Goal: Information Seeking & Learning: Learn about a topic

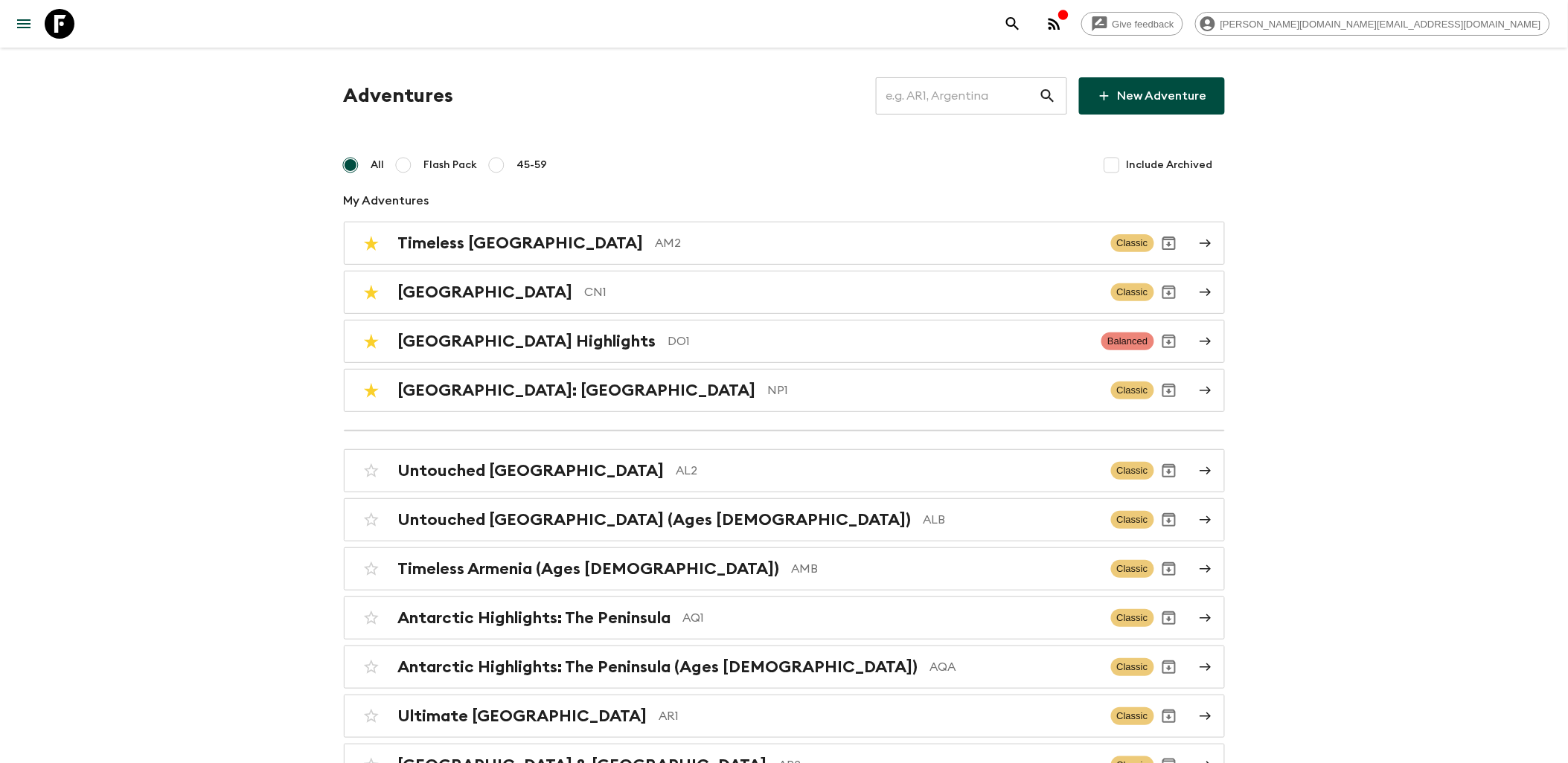
click at [975, 98] on input "text" at bounding box center [957, 96] width 163 height 42
click at [919, 93] on input "text" at bounding box center [957, 96] width 163 height 42
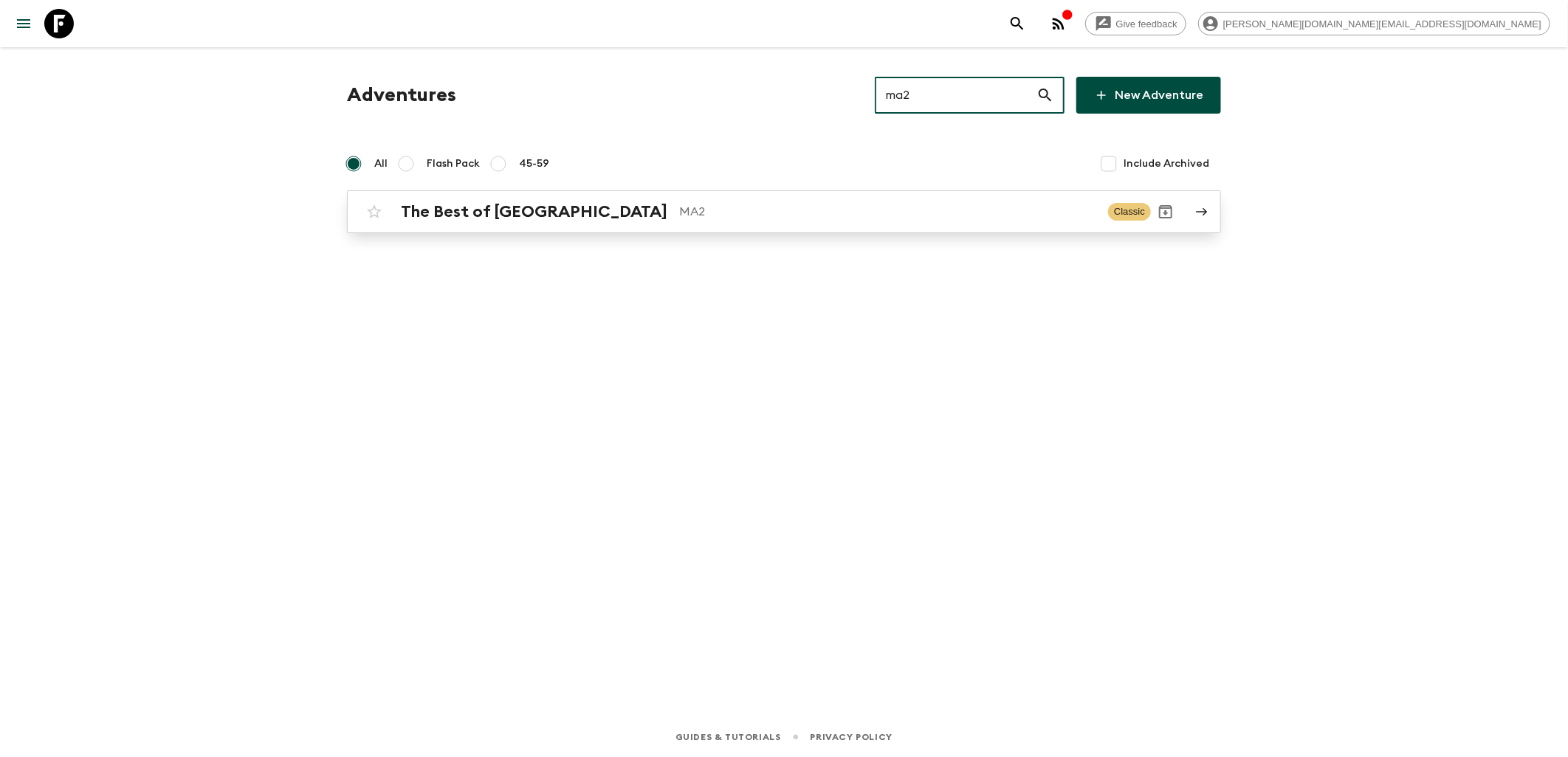
type input "ma2"
click at [564, 218] on div "The Best of [GEOGRAPHIC_DATA] MA2" at bounding box center [749, 211] width 696 height 19
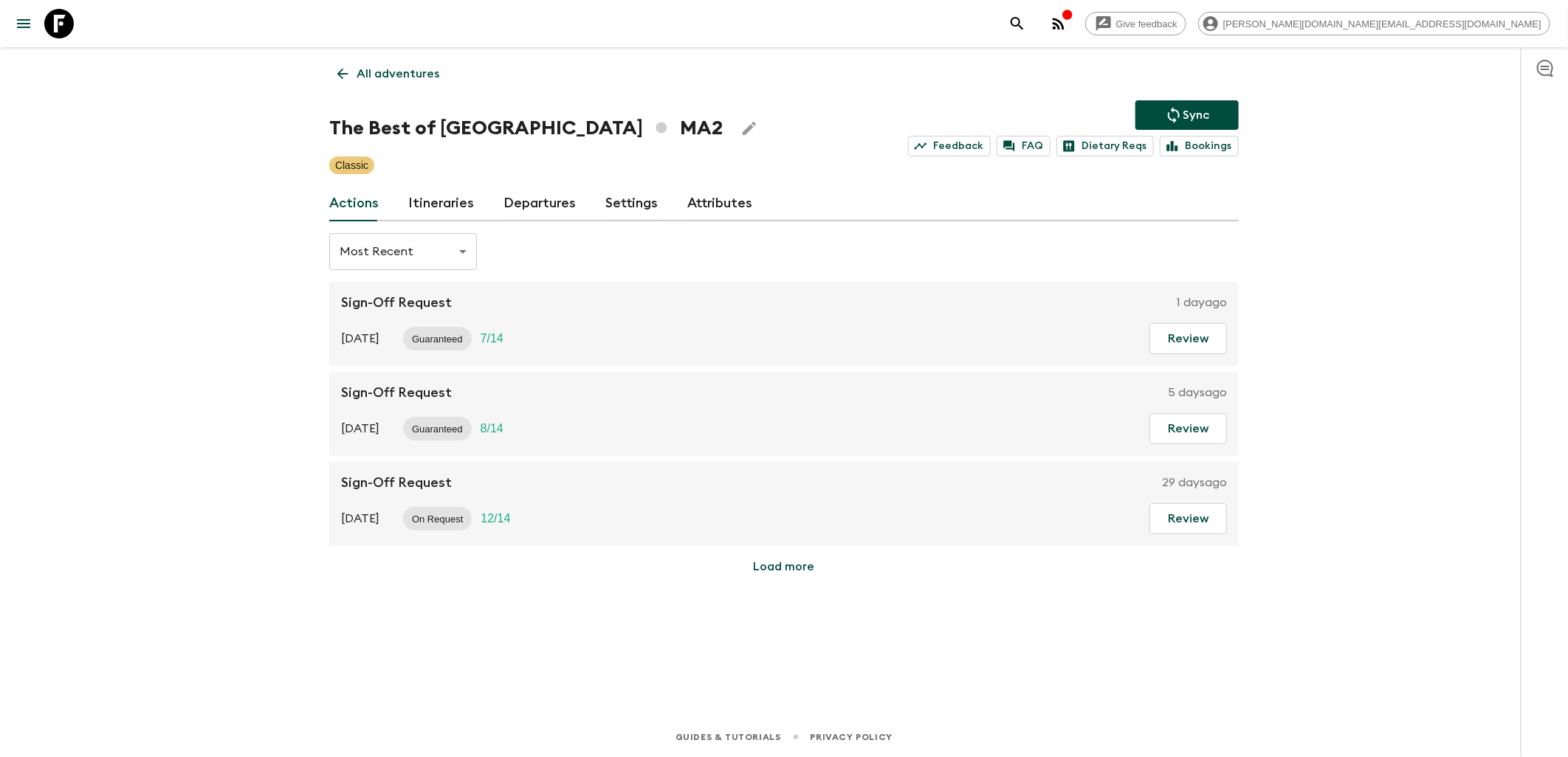
click at [427, 200] on link "Itineraries" at bounding box center [441, 203] width 66 height 35
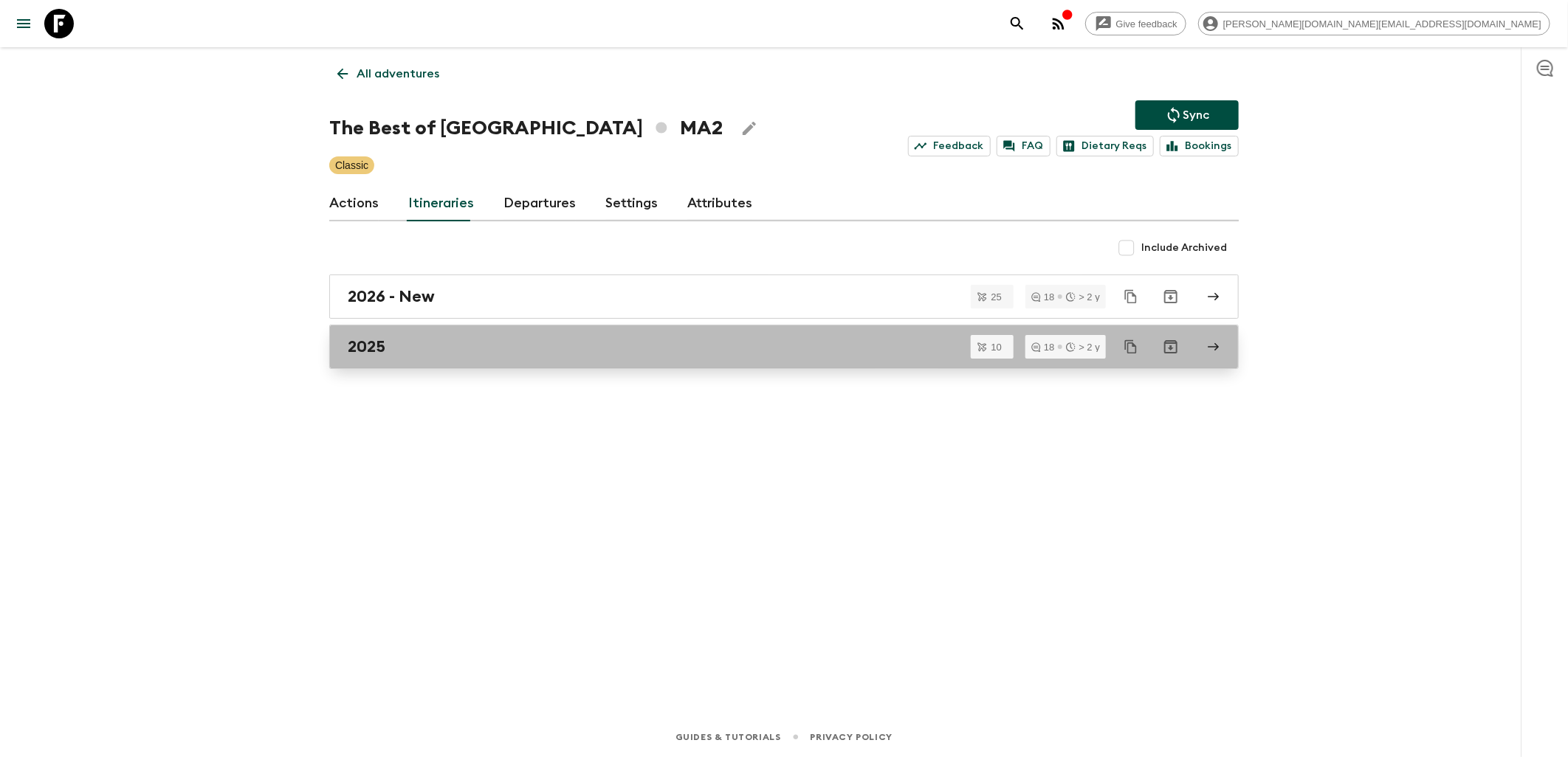
click at [444, 349] on div "2025" at bounding box center [770, 346] width 844 height 19
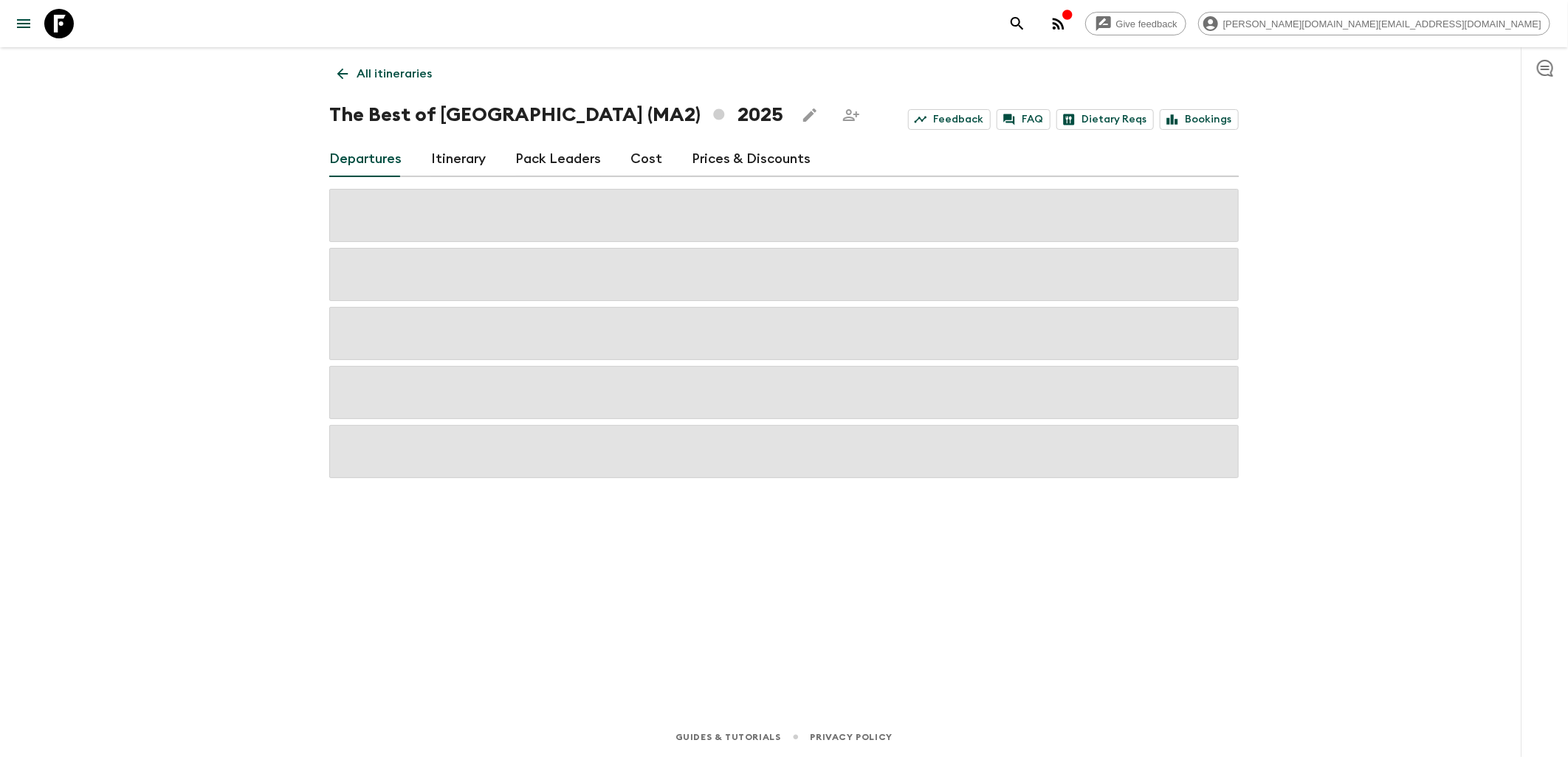
click at [576, 158] on link "Pack Leaders" at bounding box center [558, 158] width 86 height 35
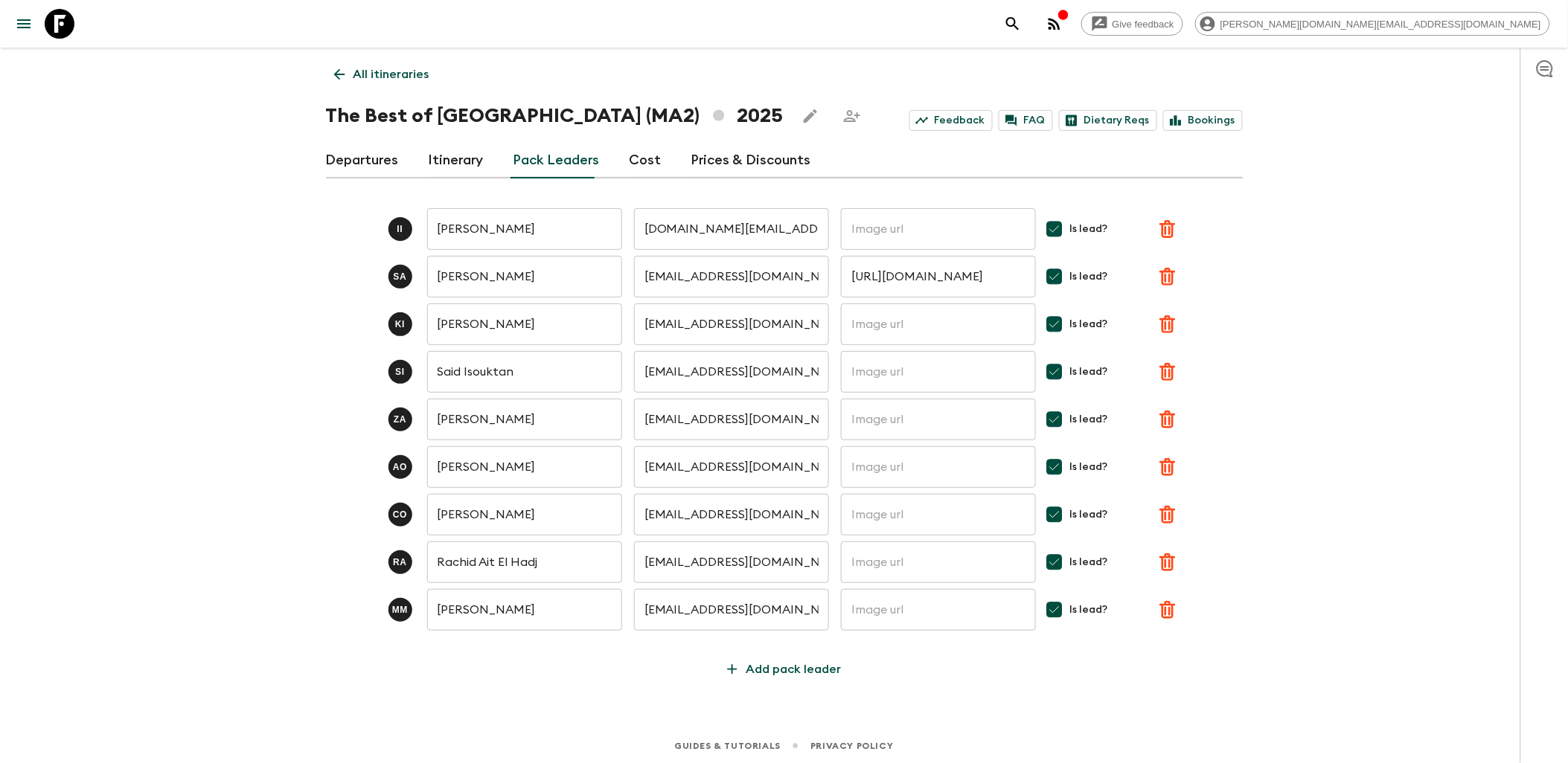
click at [689, 371] on input "[EMAIL_ADDRESS][DOMAIN_NAME]" at bounding box center [731, 372] width 195 height 42
paste input "isktans"
type input "[EMAIL_ADDRESS][DOMAIN_NAME]"
click at [1296, 321] on div "Give feedback [PERSON_NAME][DOMAIN_NAME][EMAIL_ADDRESS][DOMAIN_NAME] All itiner…" at bounding box center [784, 382] width 1568 height 766
click at [63, 21] on icon at bounding box center [59, 24] width 30 height 30
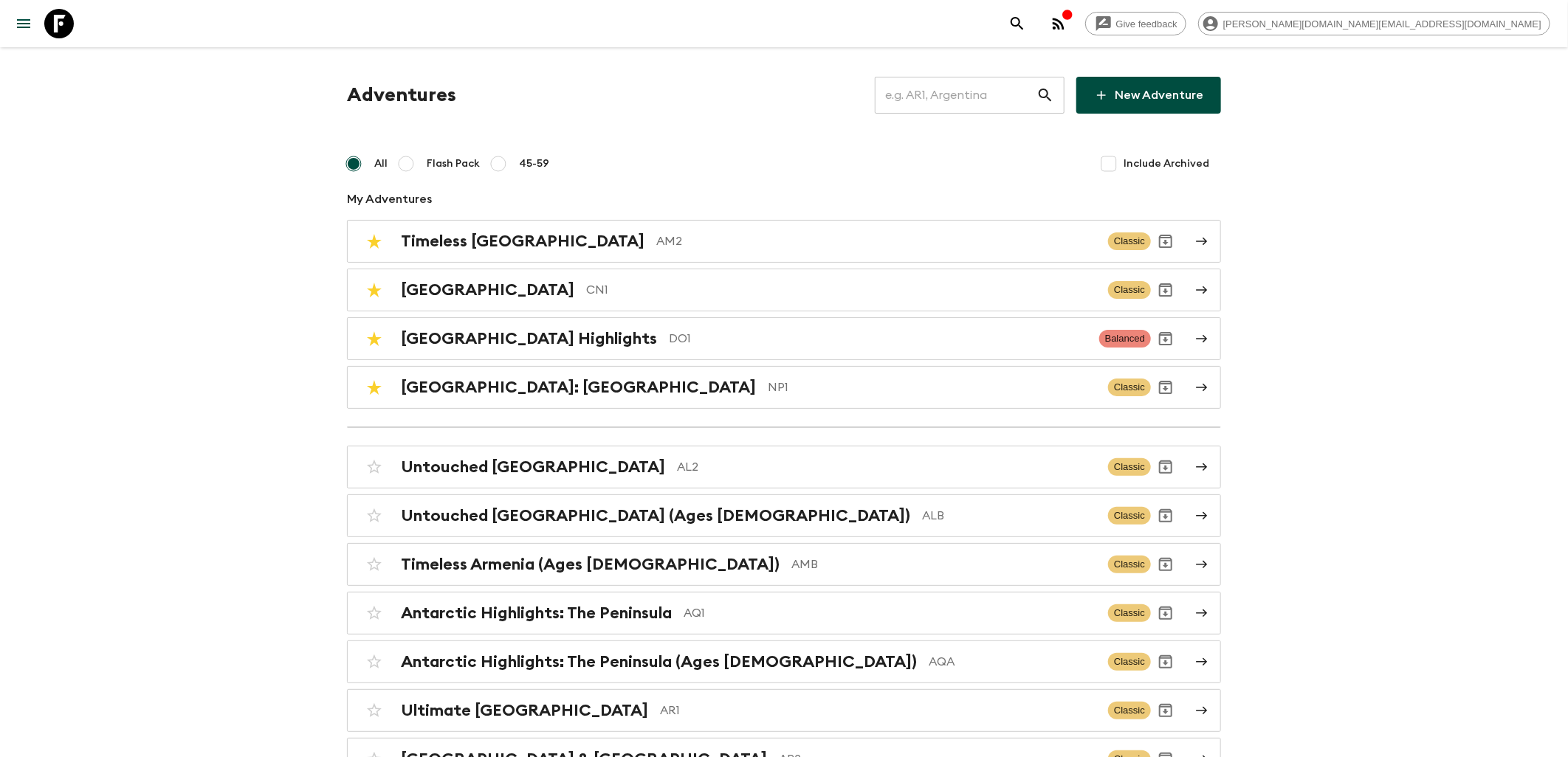
click at [942, 97] on input "text" at bounding box center [956, 95] width 161 height 42
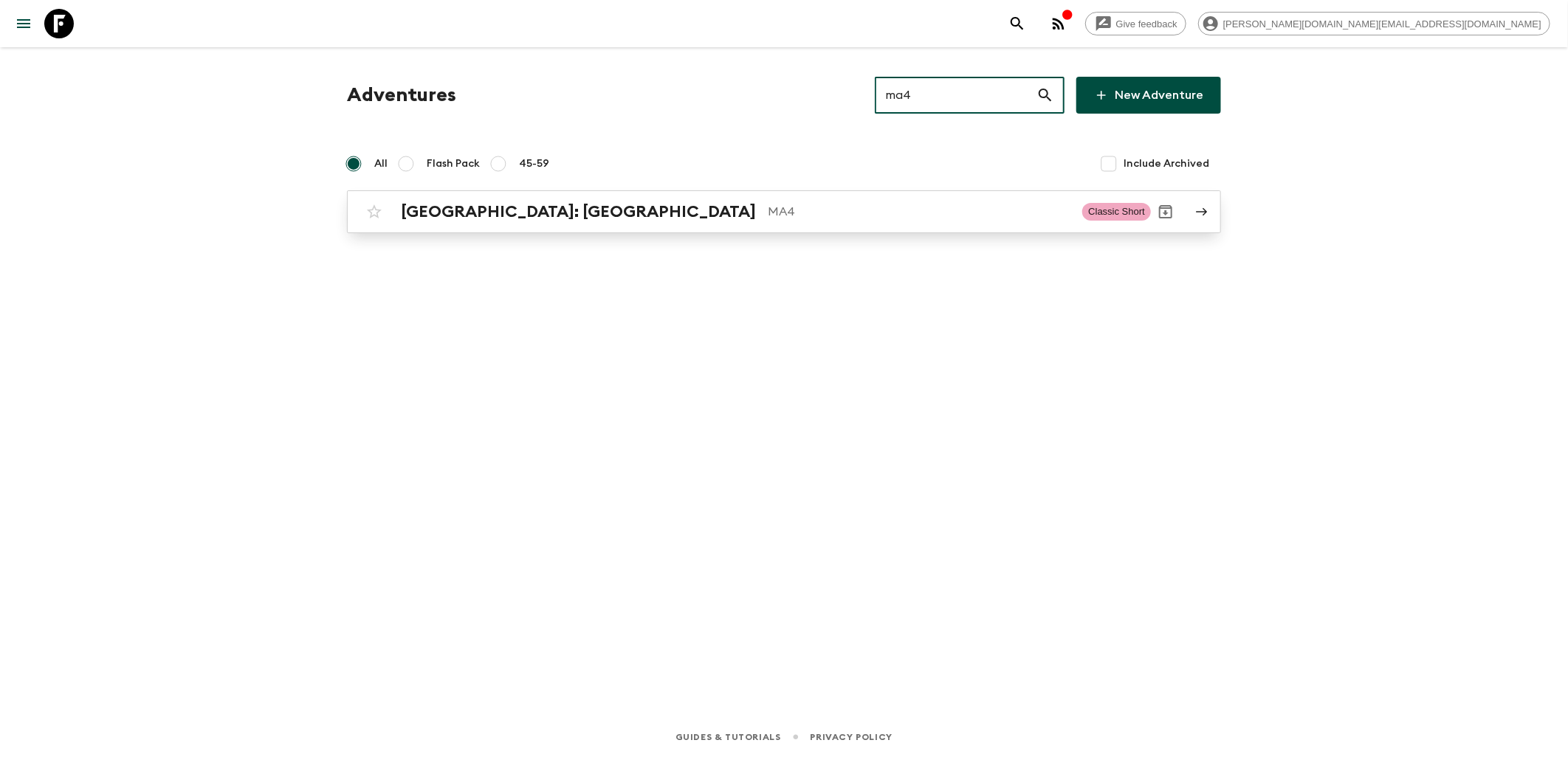
type input "ma4"
click at [439, 216] on h2 "[GEOGRAPHIC_DATA]: [GEOGRAPHIC_DATA]" at bounding box center [579, 211] width 355 height 19
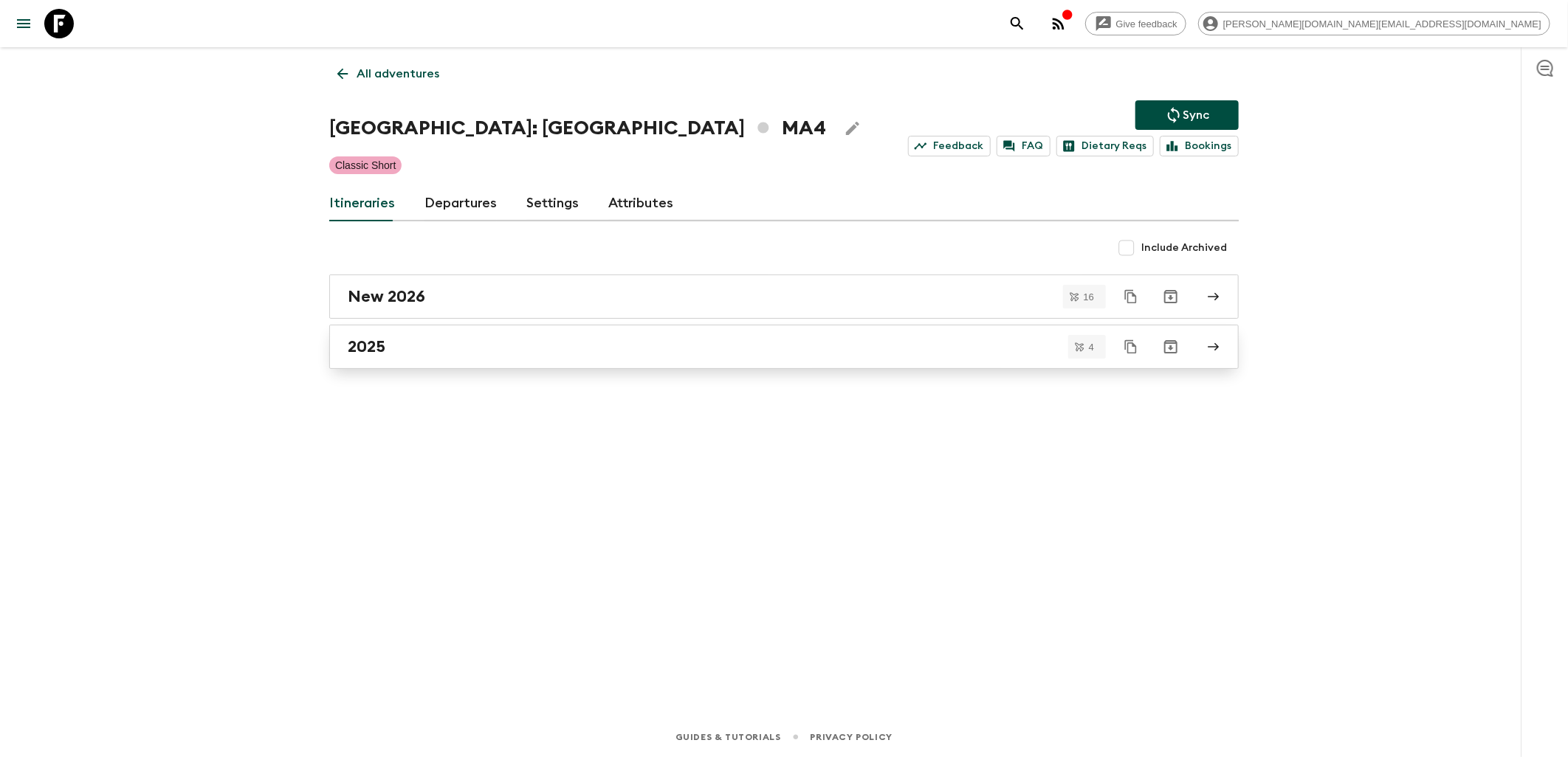
click at [413, 342] on div "2025" at bounding box center [770, 346] width 844 height 19
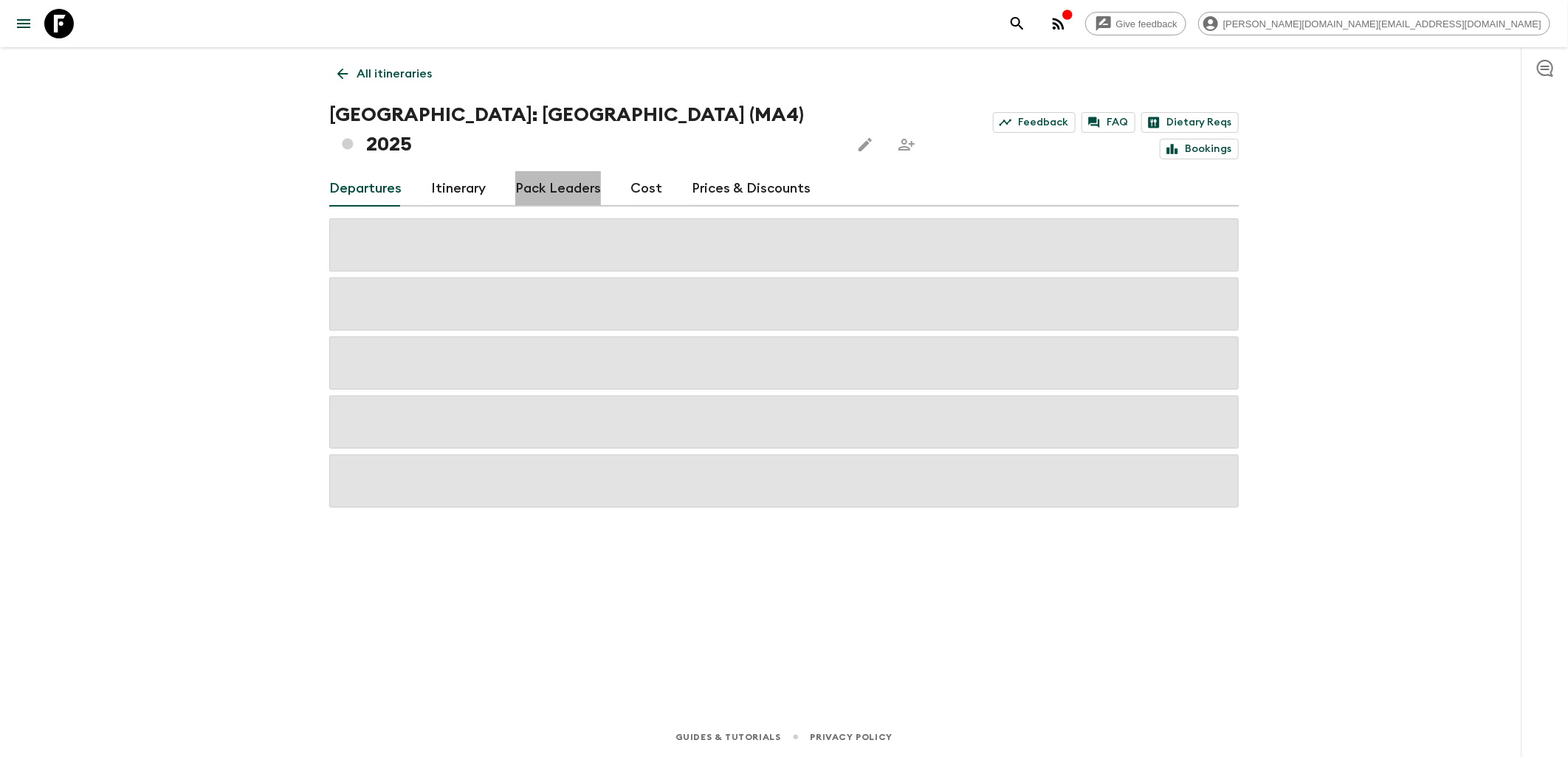
click at [561, 171] on link "Pack Leaders" at bounding box center [558, 188] width 86 height 35
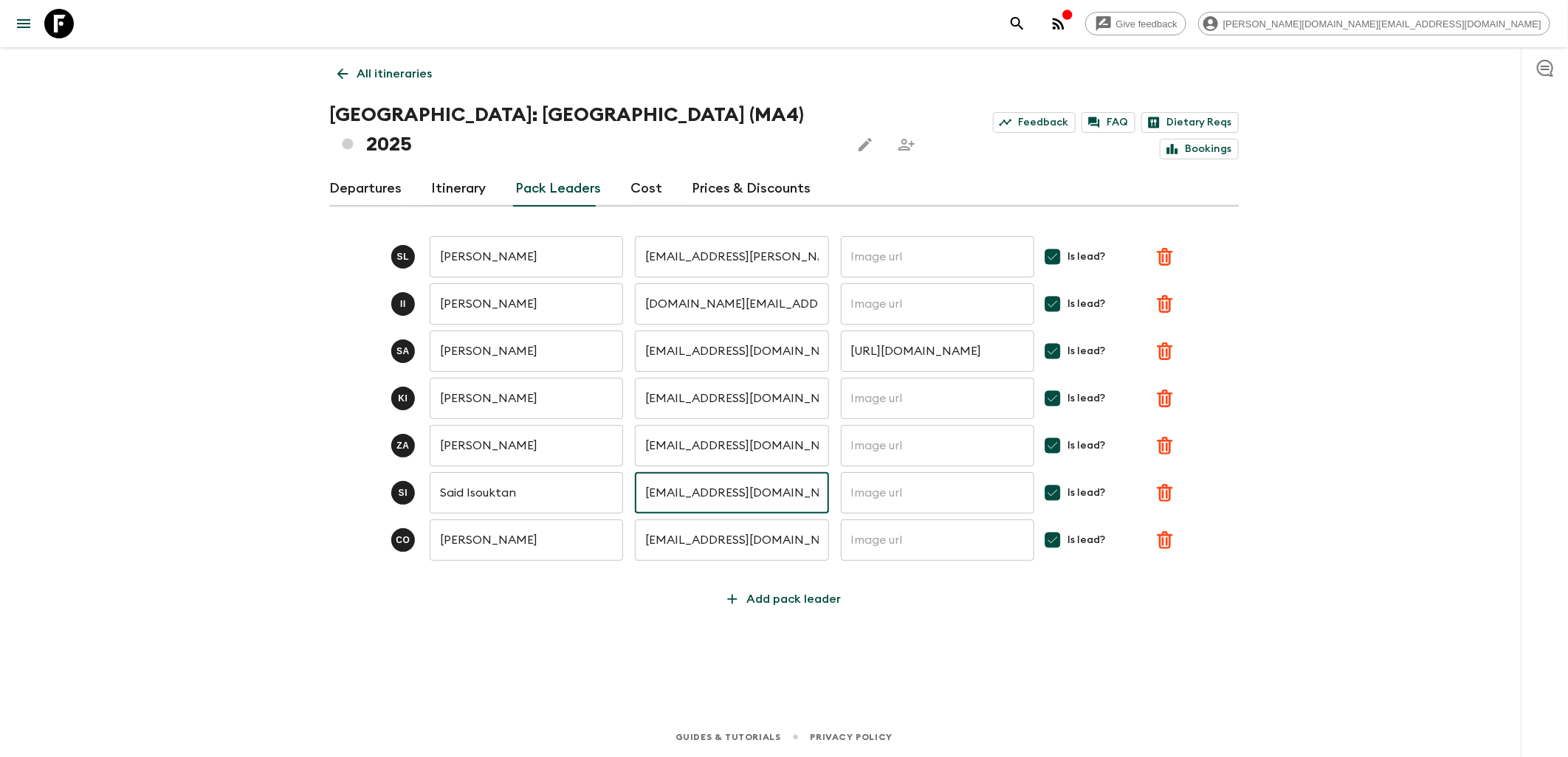
drag, startPoint x: 784, startPoint y: 465, endPoint x: 640, endPoint y: 461, distance: 144.1
click at [640, 473] on input "[EMAIL_ADDRESS][DOMAIN_NAME]" at bounding box center [732, 493] width 194 height 42
paste input "moroccowildtravel"
type input "[EMAIL_ADDRESS][DOMAIN_NAME]"
click at [772, 473] on input "[EMAIL_ADDRESS][DOMAIN_NAME]" at bounding box center [732, 493] width 194 height 42
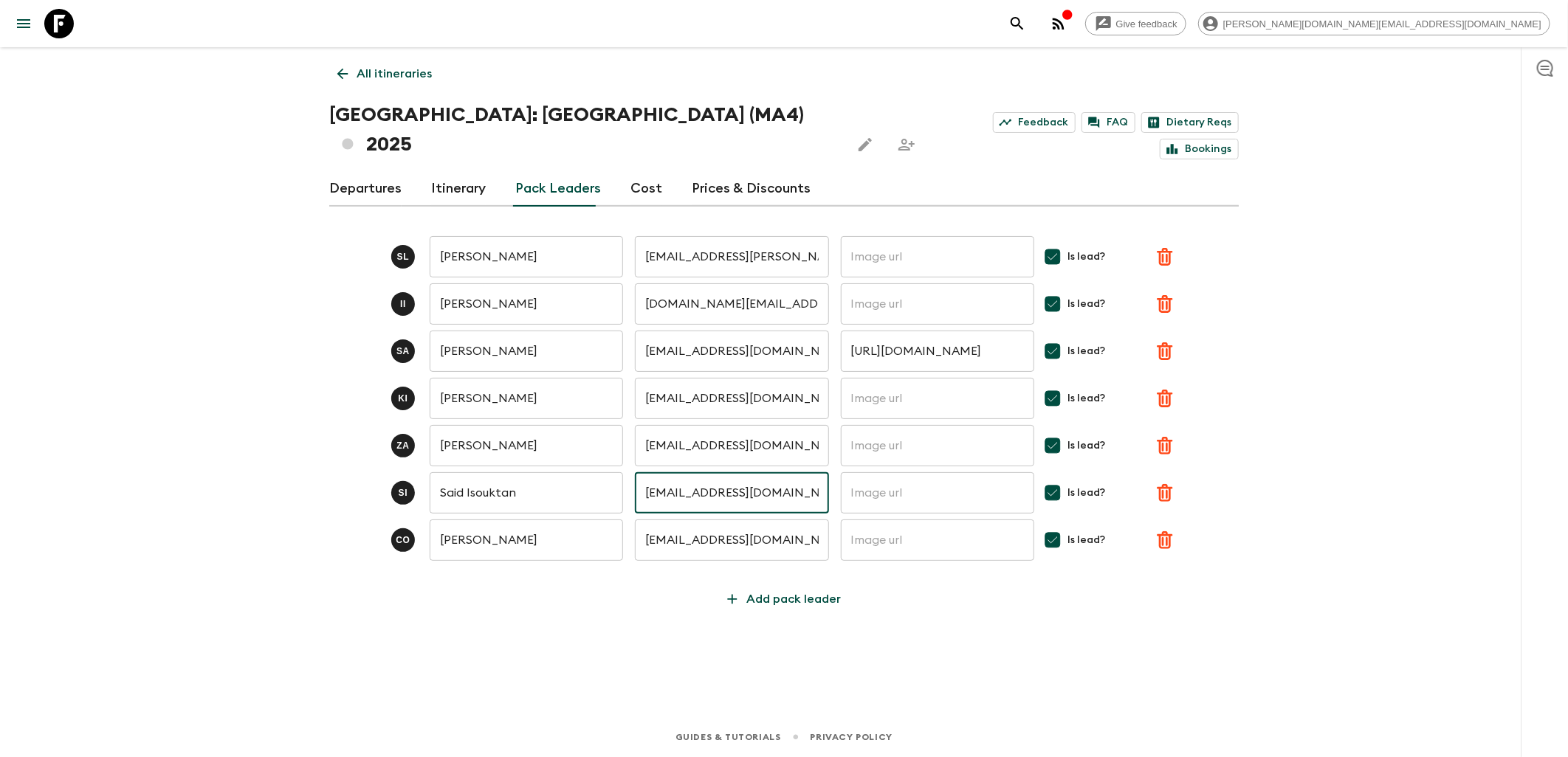
drag, startPoint x: 776, startPoint y: 461, endPoint x: 639, endPoint y: 465, distance: 137.1
click at [639, 473] on input "[EMAIL_ADDRESS][DOMAIN_NAME]" at bounding box center [732, 493] width 194 height 42
click at [366, 77] on p "All itineraries" at bounding box center [394, 74] width 75 height 18
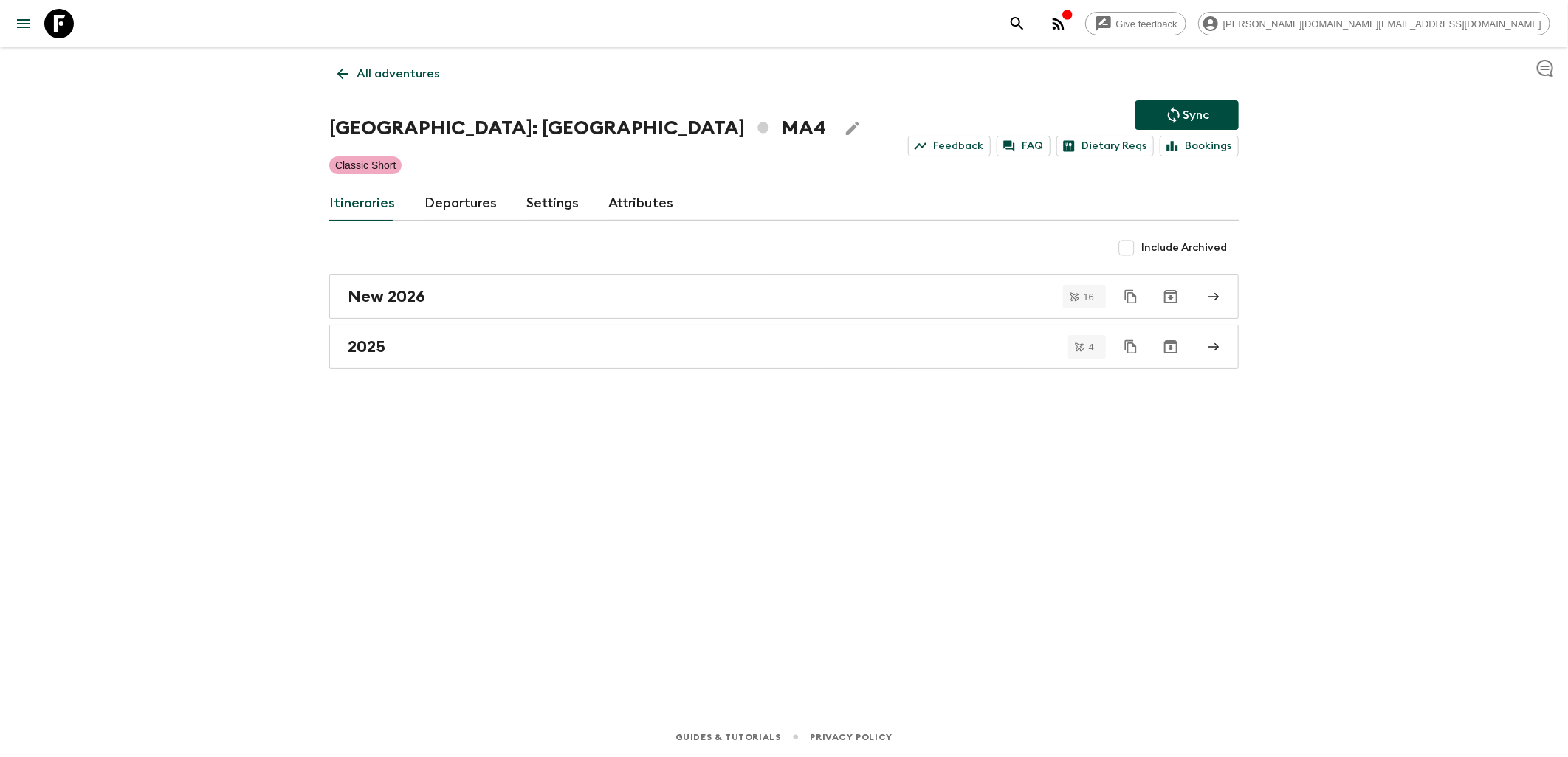
click at [63, 26] on icon at bounding box center [59, 24] width 30 height 30
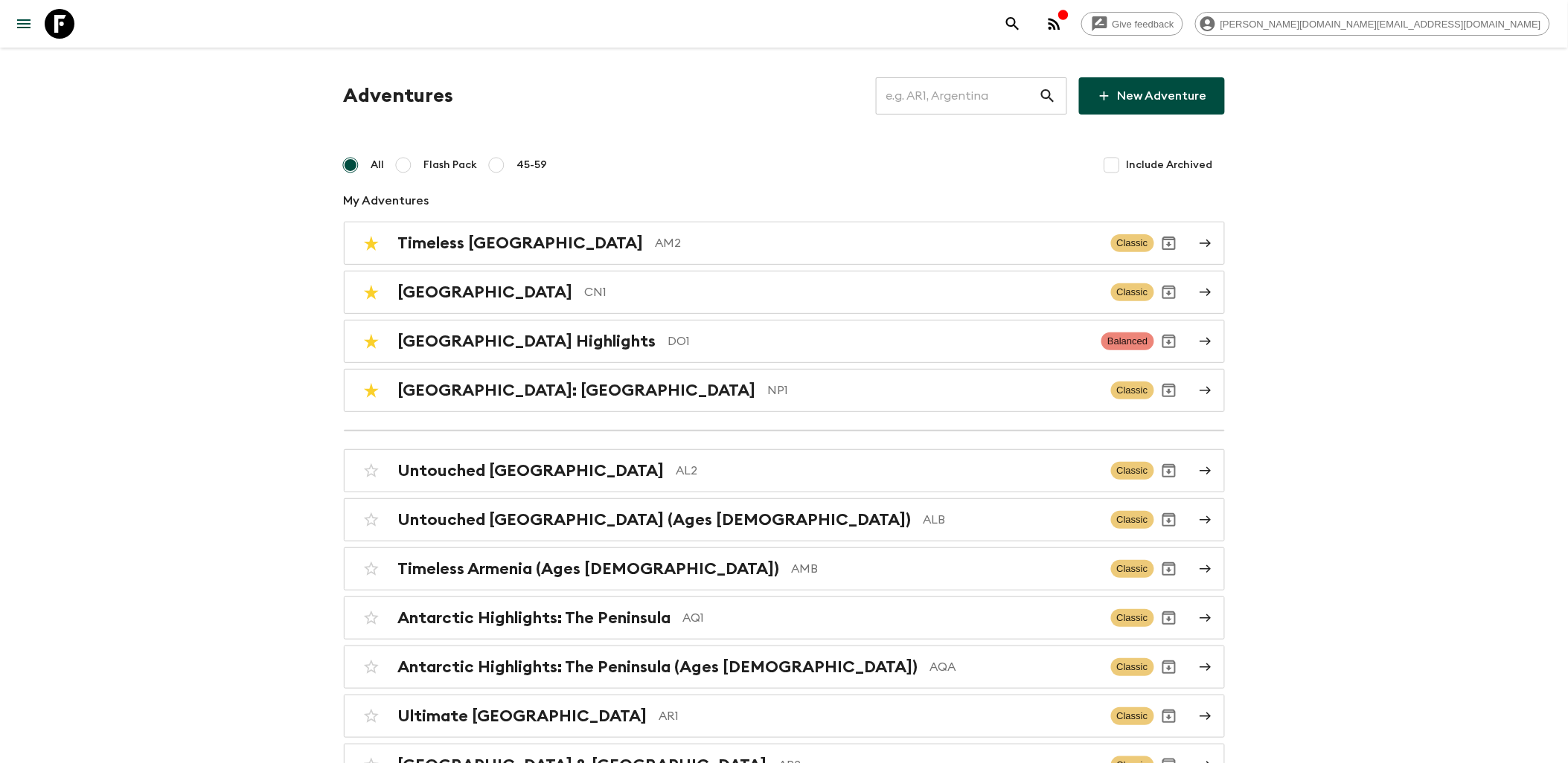
click at [940, 115] on input "text" at bounding box center [957, 96] width 163 height 42
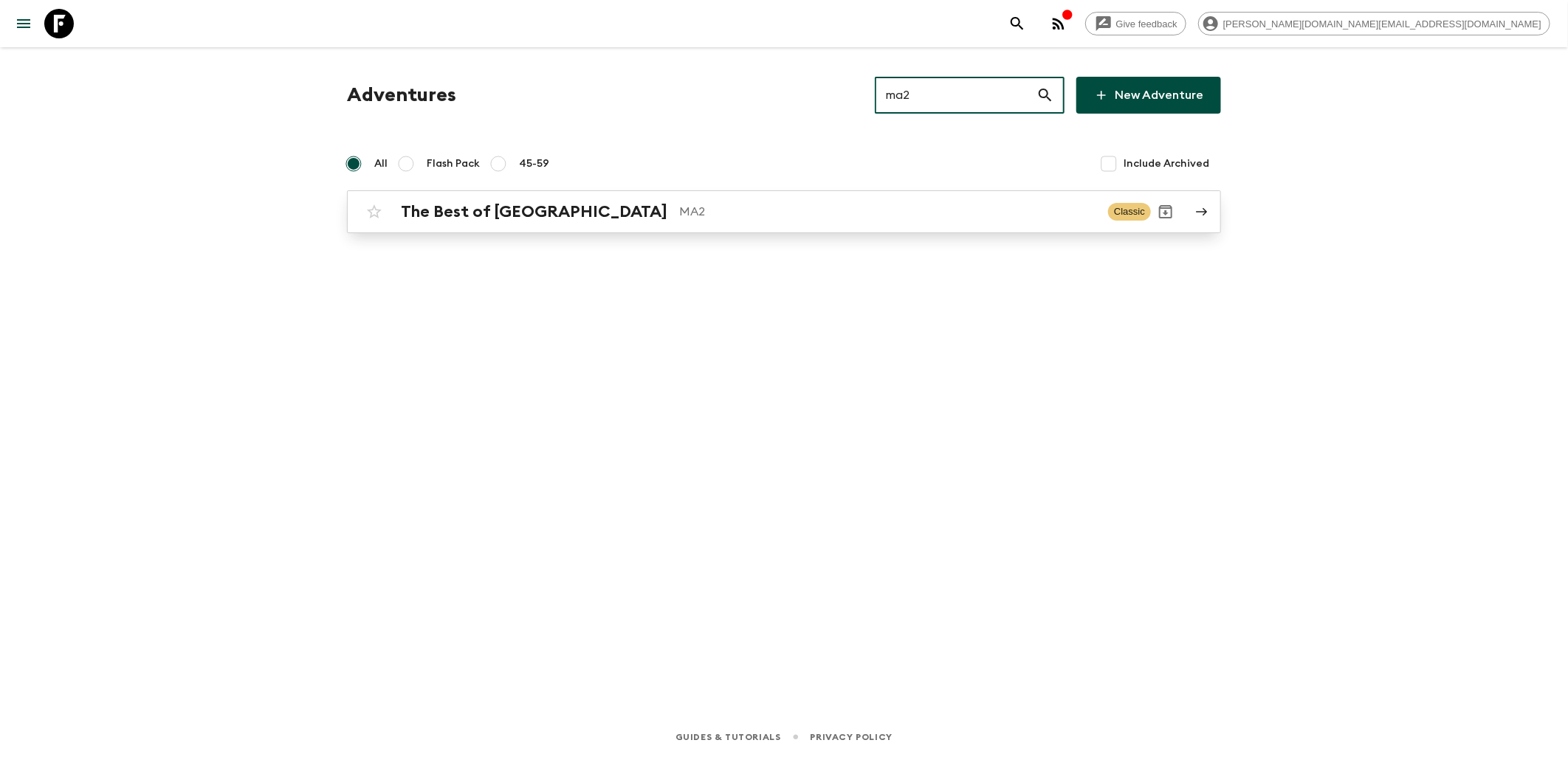
type input "ma2"
click at [372, 222] on input "checkbox" at bounding box center [374, 212] width 30 height 30
checkbox input "false"
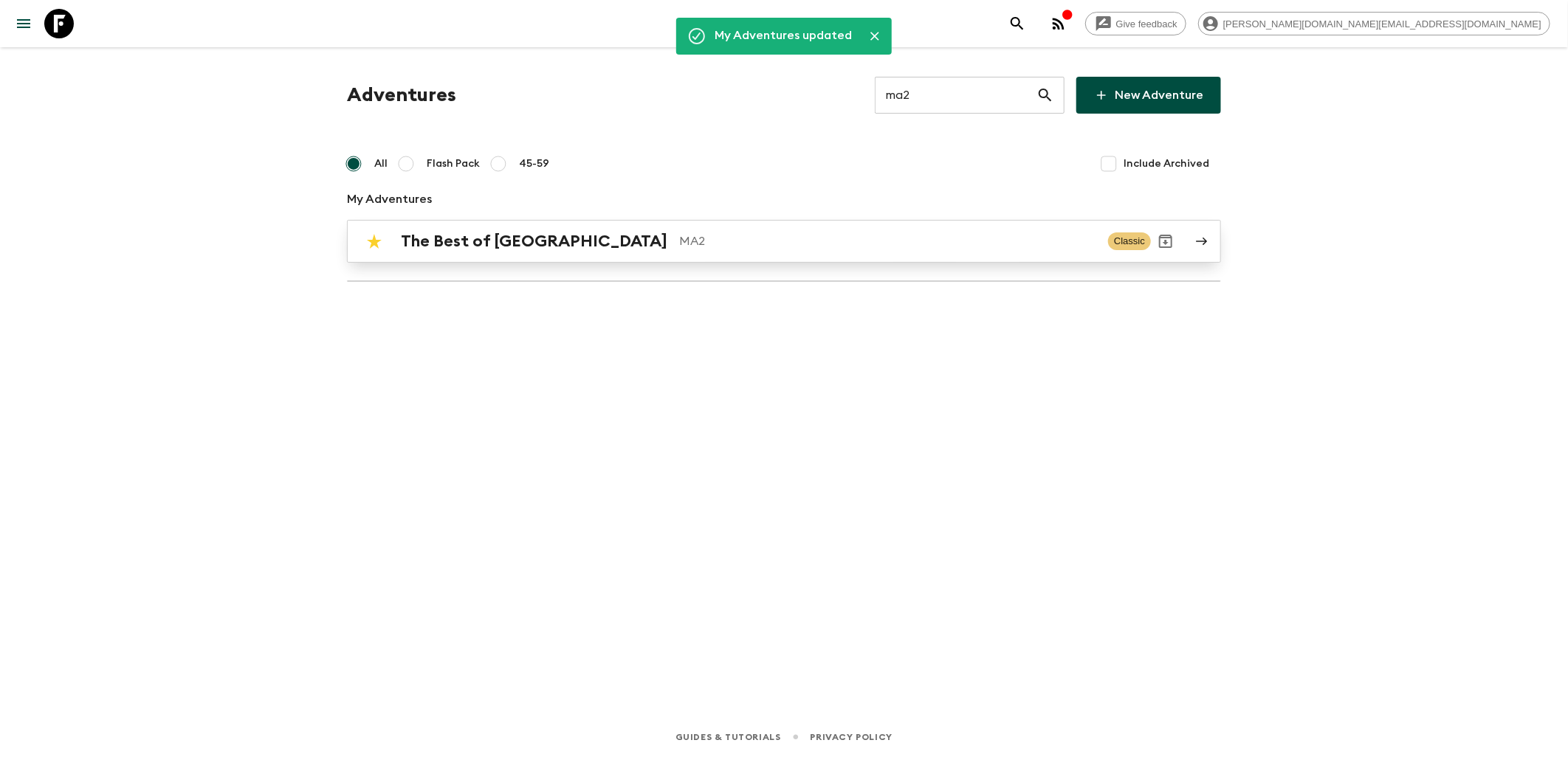
click at [469, 237] on h2 "The Best of [GEOGRAPHIC_DATA]" at bounding box center [534, 241] width 266 height 19
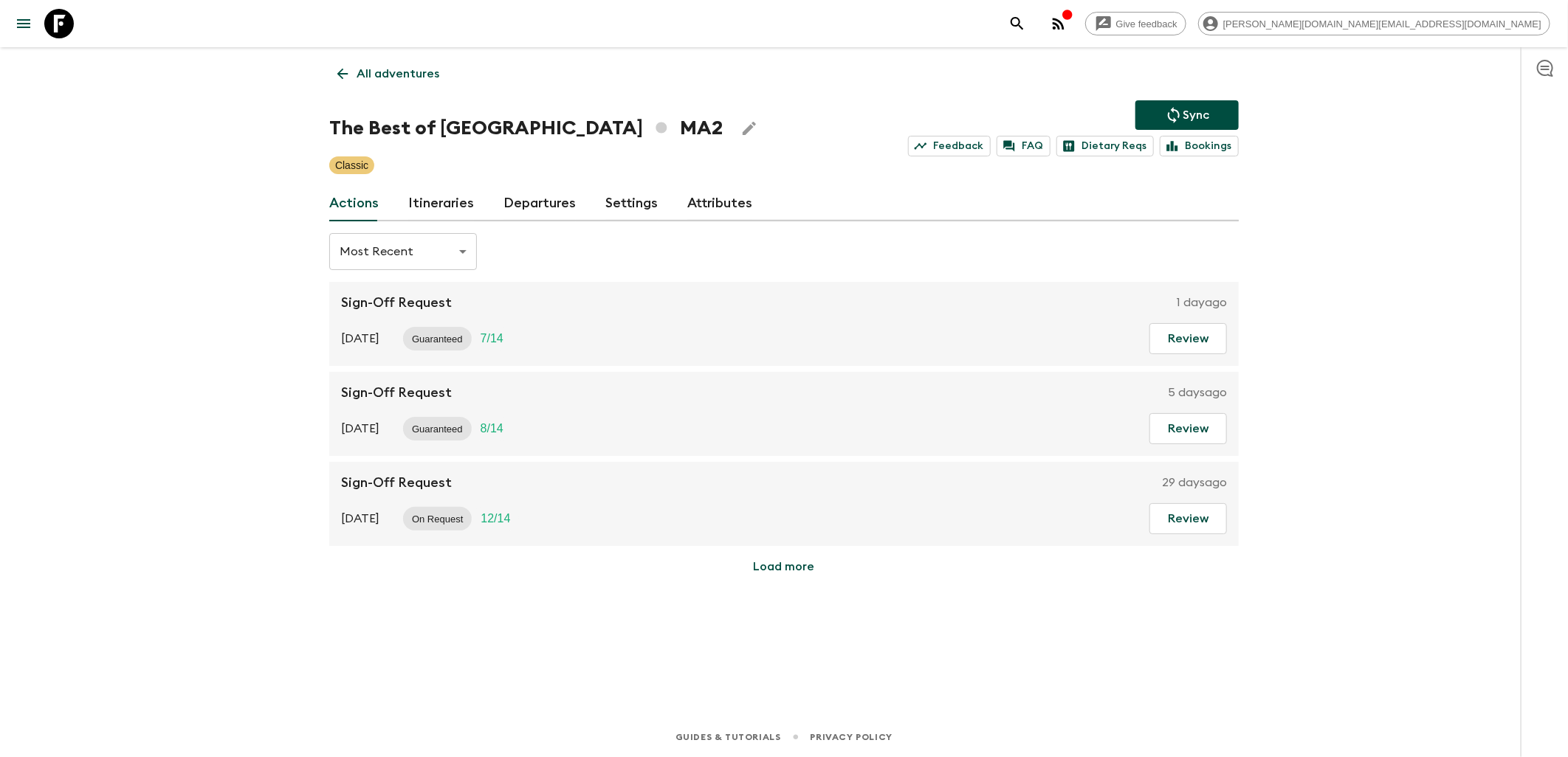
click at [437, 203] on link "Itineraries" at bounding box center [441, 203] width 66 height 35
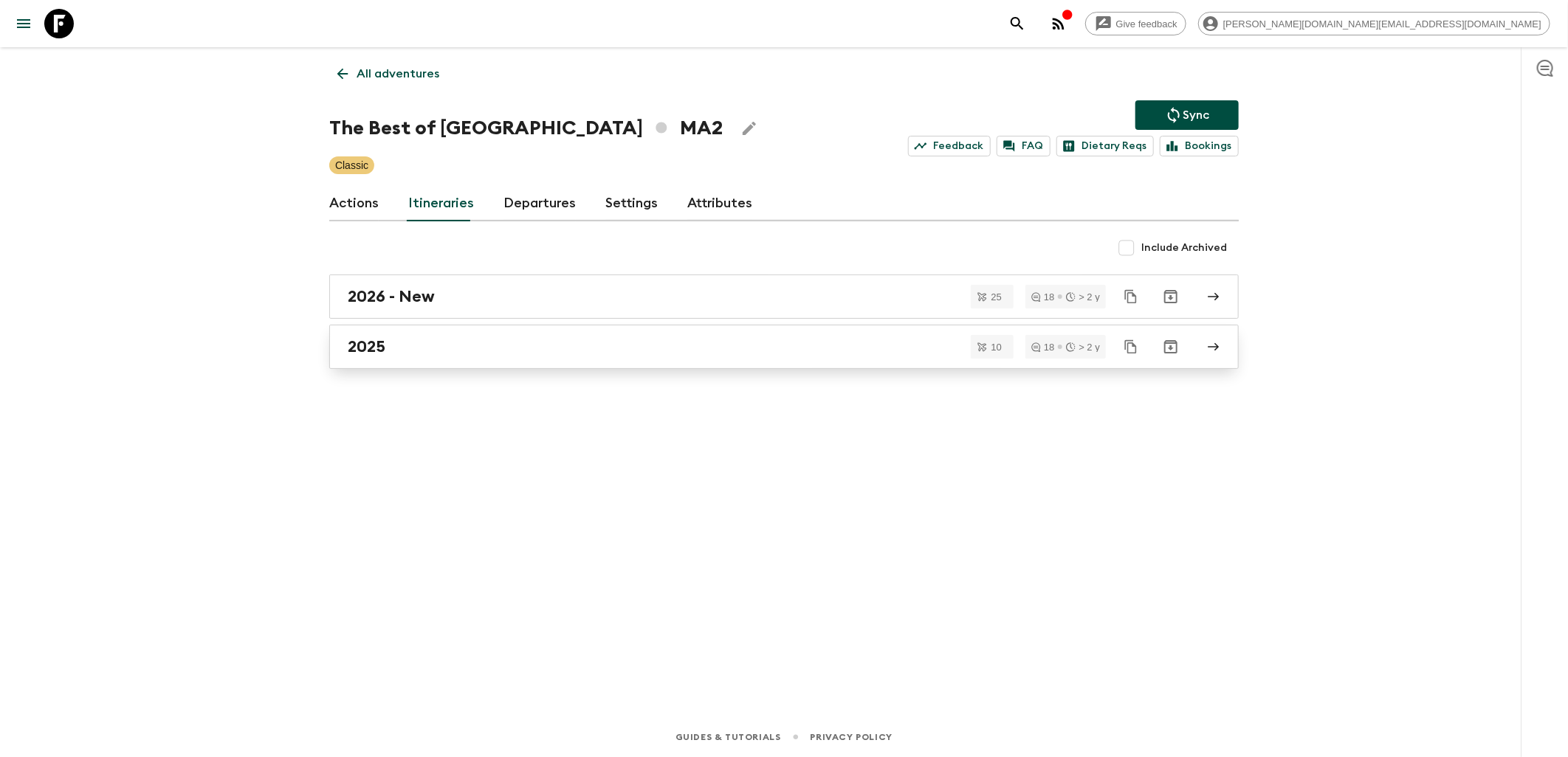
click at [427, 341] on div "2025" at bounding box center [770, 346] width 844 height 19
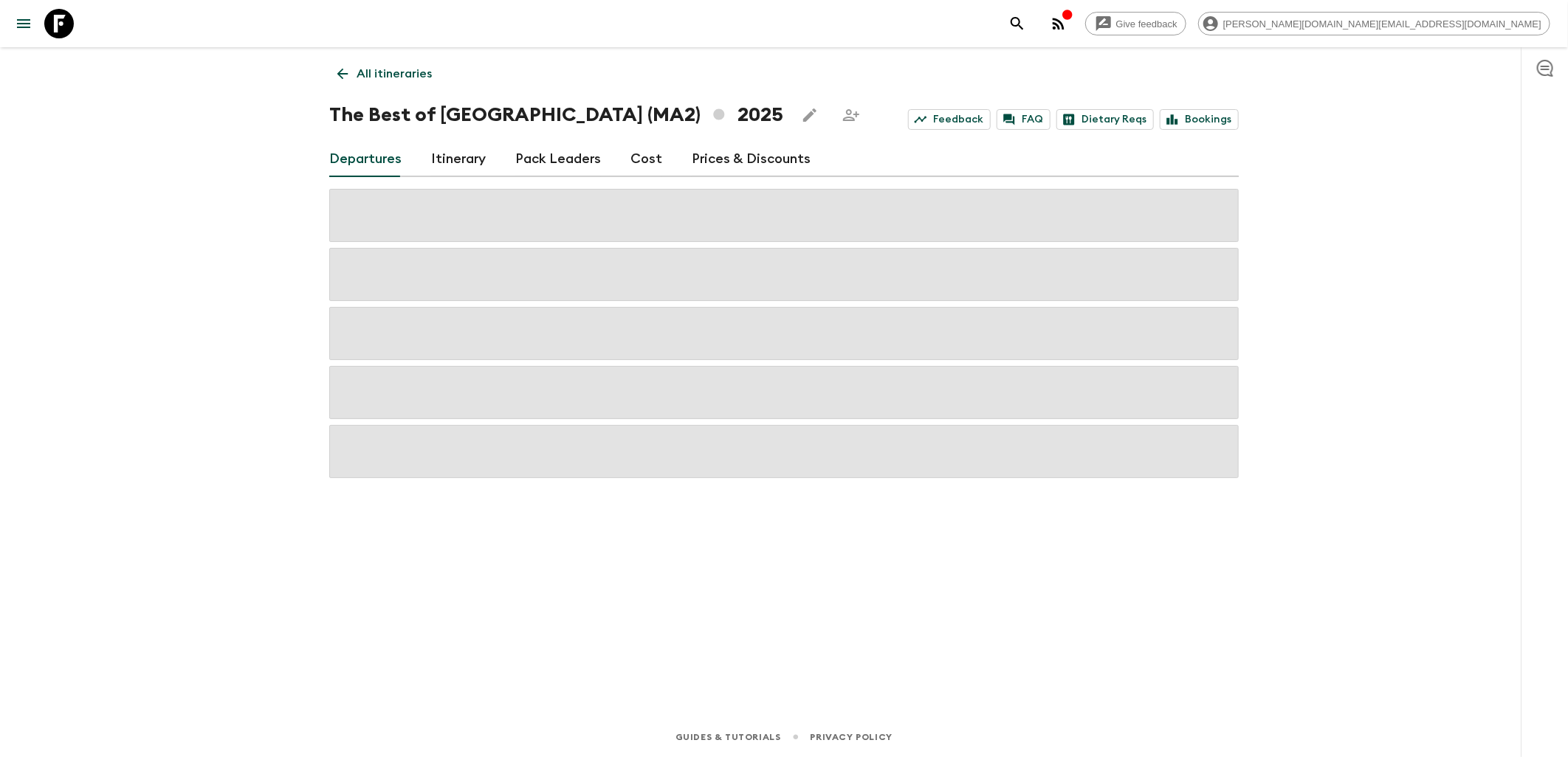
click at [551, 162] on link "Pack Leaders" at bounding box center [558, 158] width 86 height 35
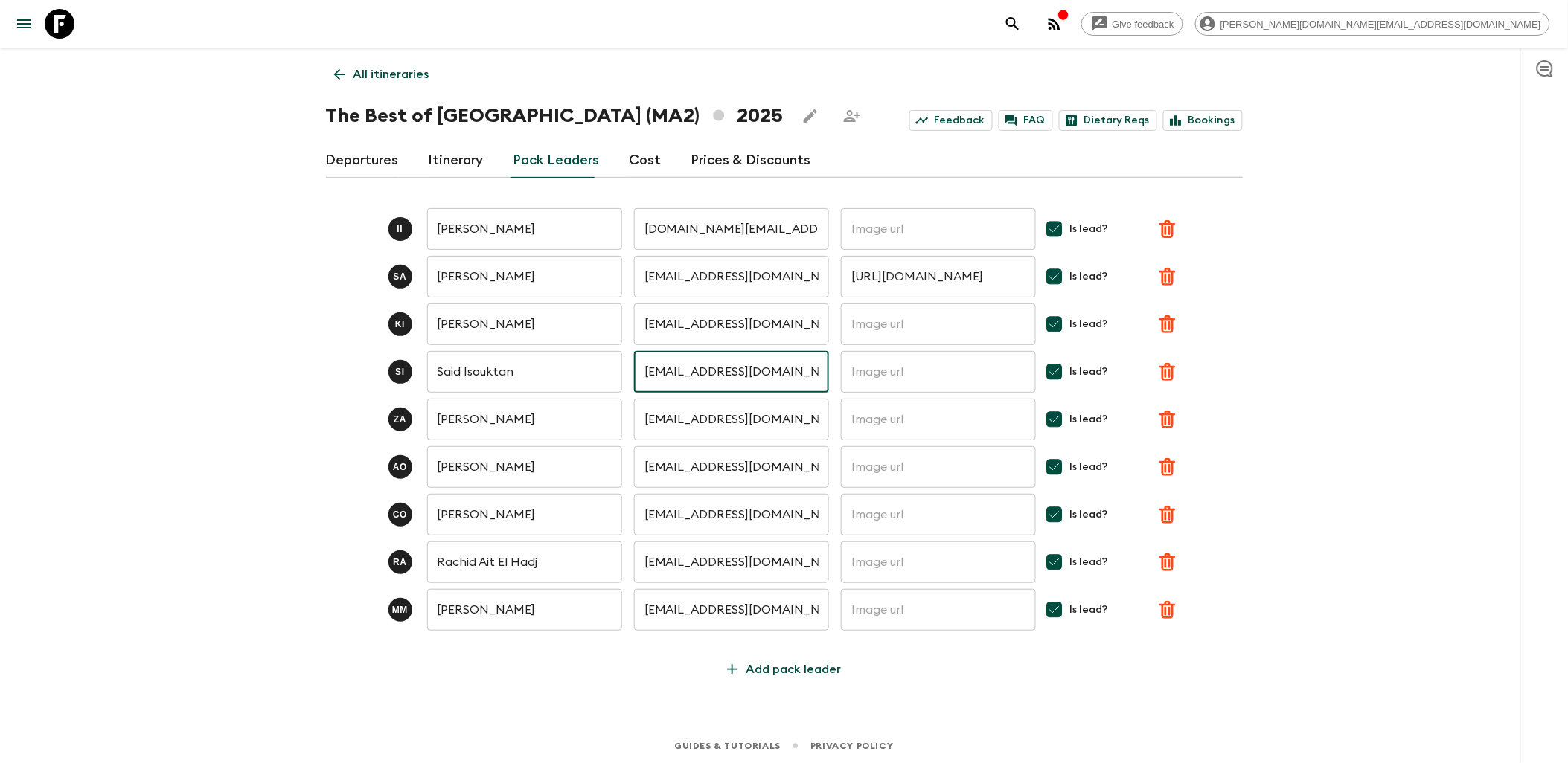
click at [726, 367] on input "[EMAIL_ADDRESS][DOMAIN_NAME]" at bounding box center [731, 372] width 195 height 42
paste input "isktans"
click at [1200, 372] on p "Save" at bounding box center [1199, 372] width 28 height 18
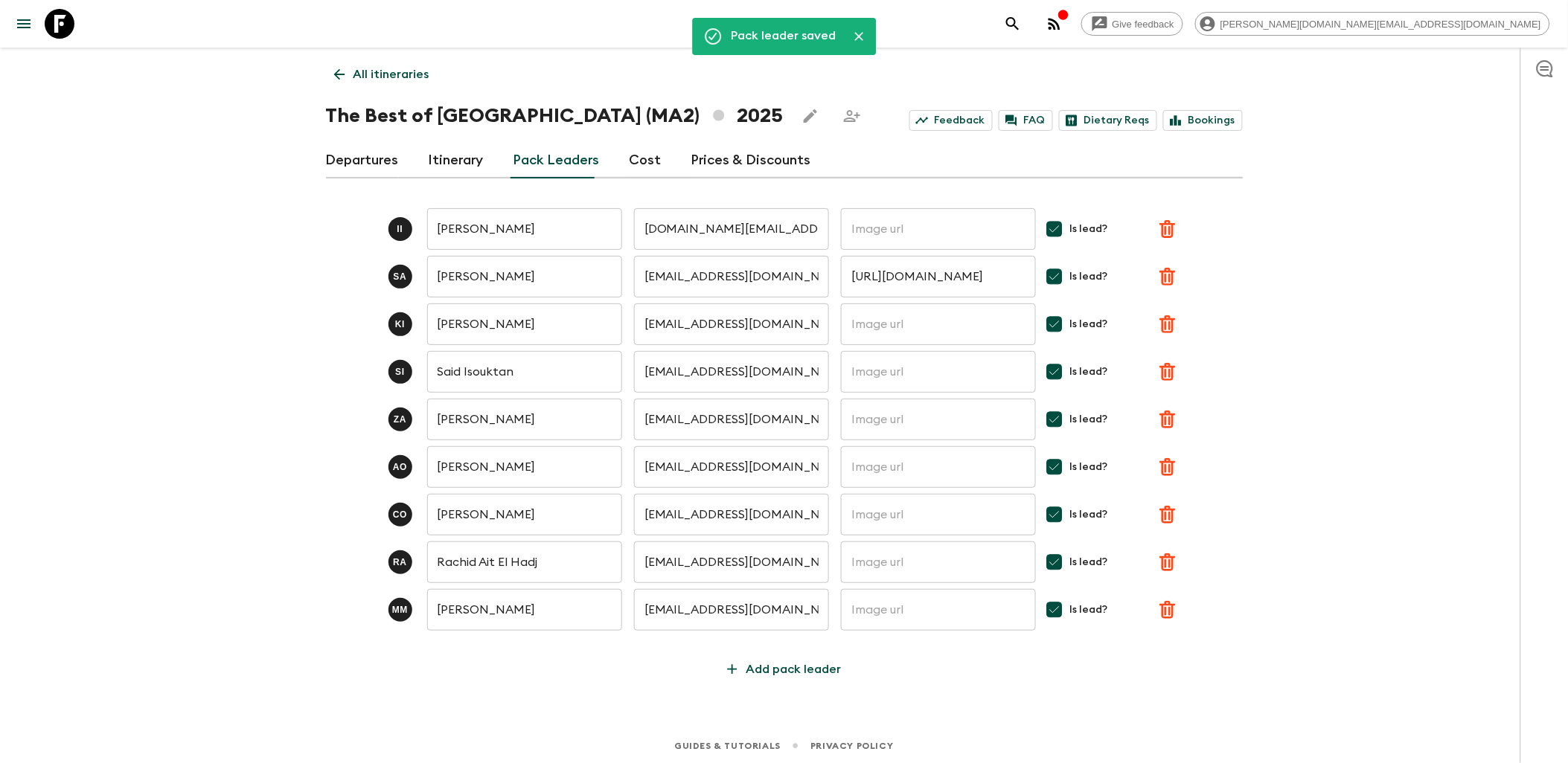
type input "[EMAIL_ADDRESS][DOMAIN_NAME]"
drag, startPoint x: 65, startPoint y: 21, endPoint x: 85, endPoint y: 21, distance: 20.0
click at [65, 21] on icon at bounding box center [59, 24] width 30 height 30
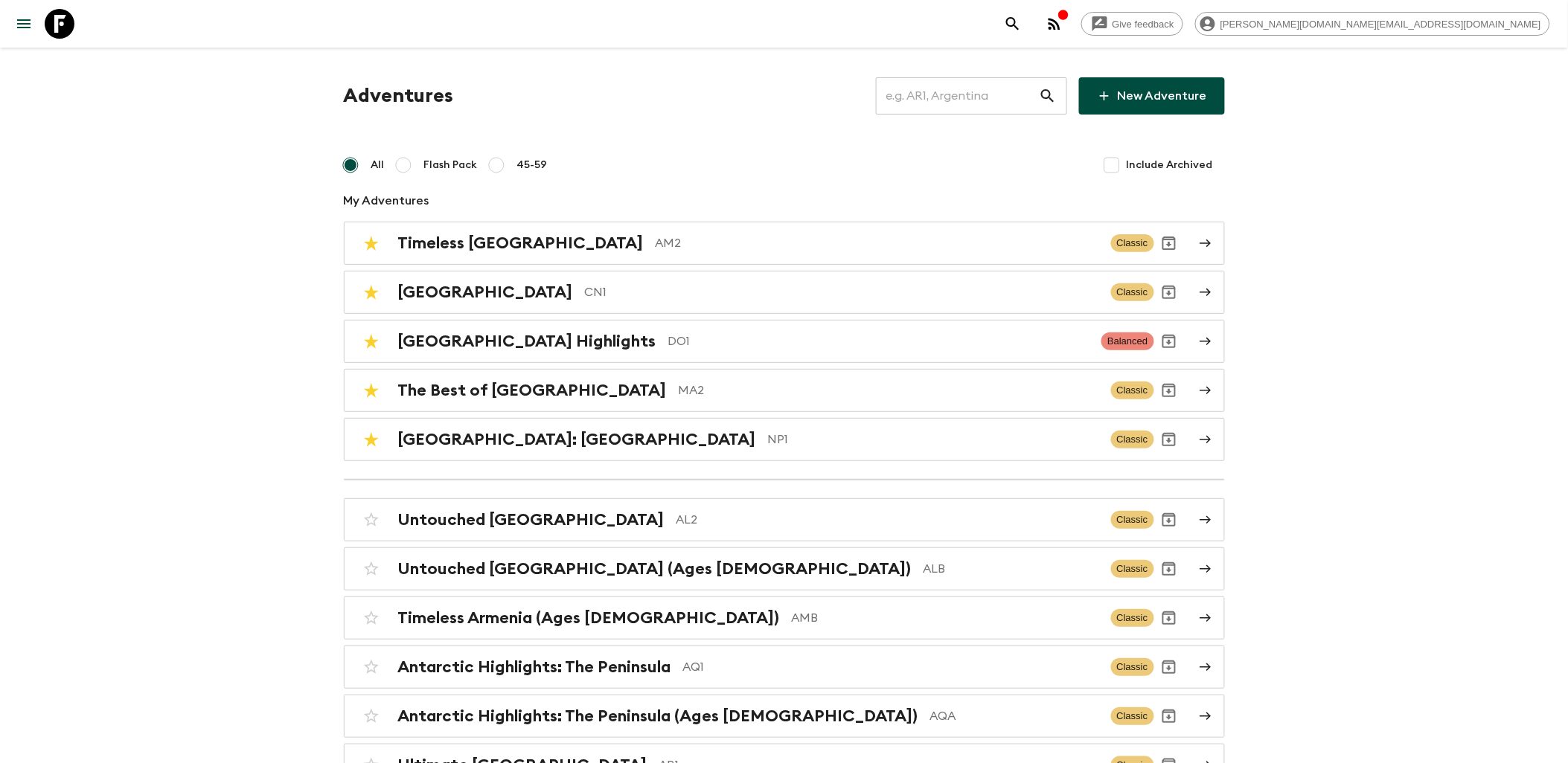
click at [986, 101] on input "text" at bounding box center [957, 96] width 163 height 42
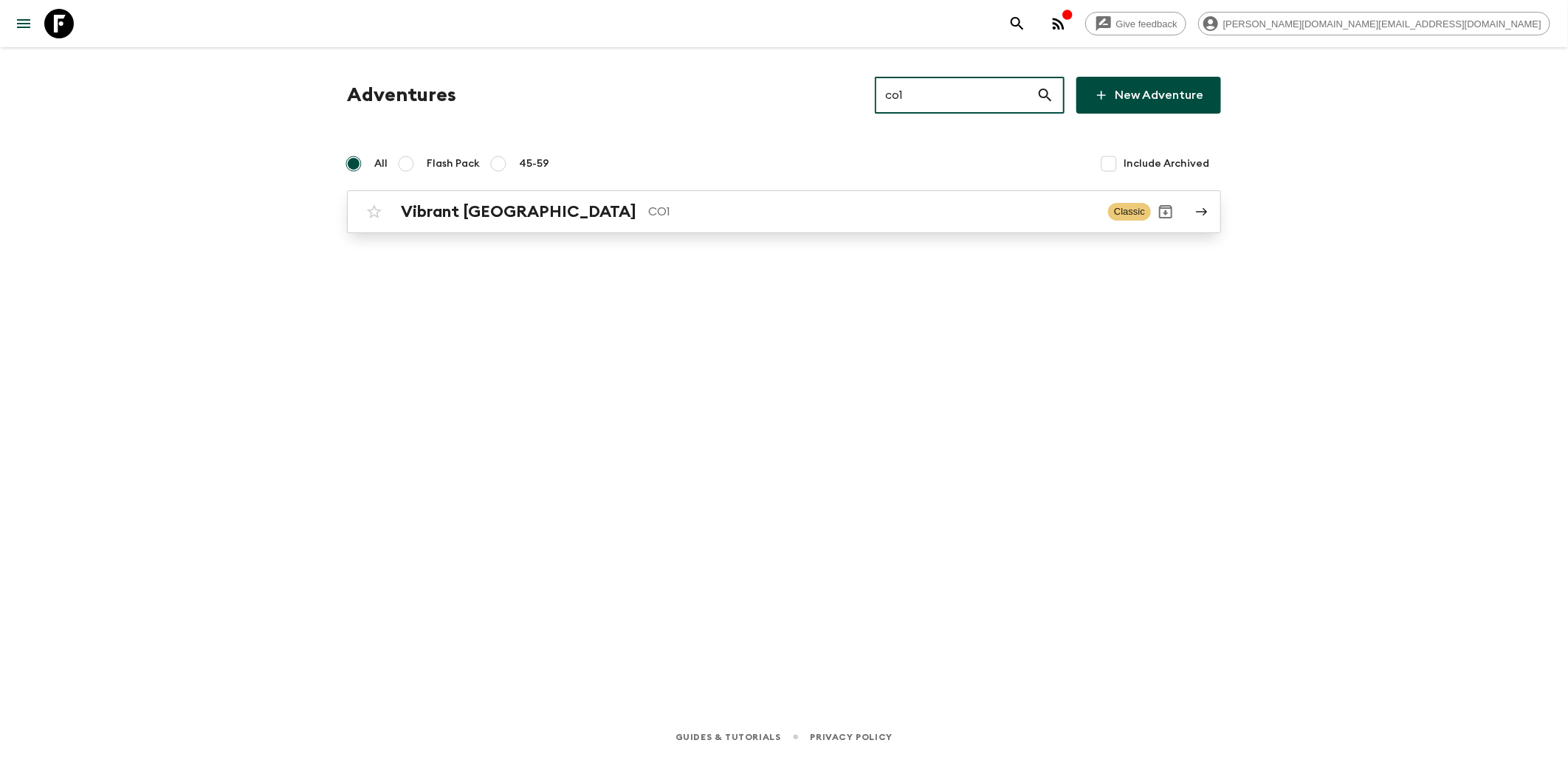
type input "co1"
click at [543, 217] on div "Vibrant Colombia CO1" at bounding box center [749, 211] width 696 height 19
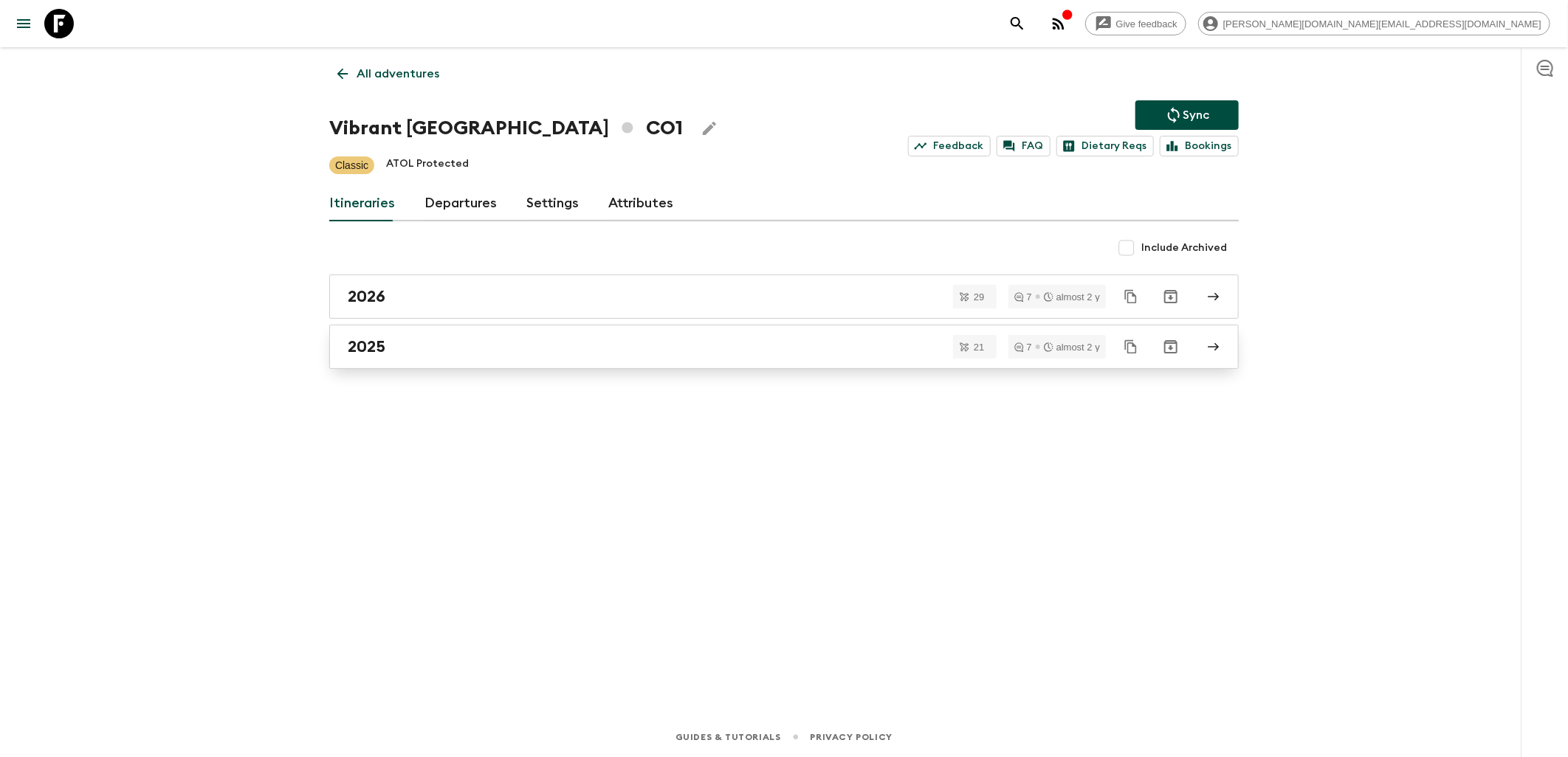
click at [427, 352] on div "2025" at bounding box center [770, 346] width 844 height 19
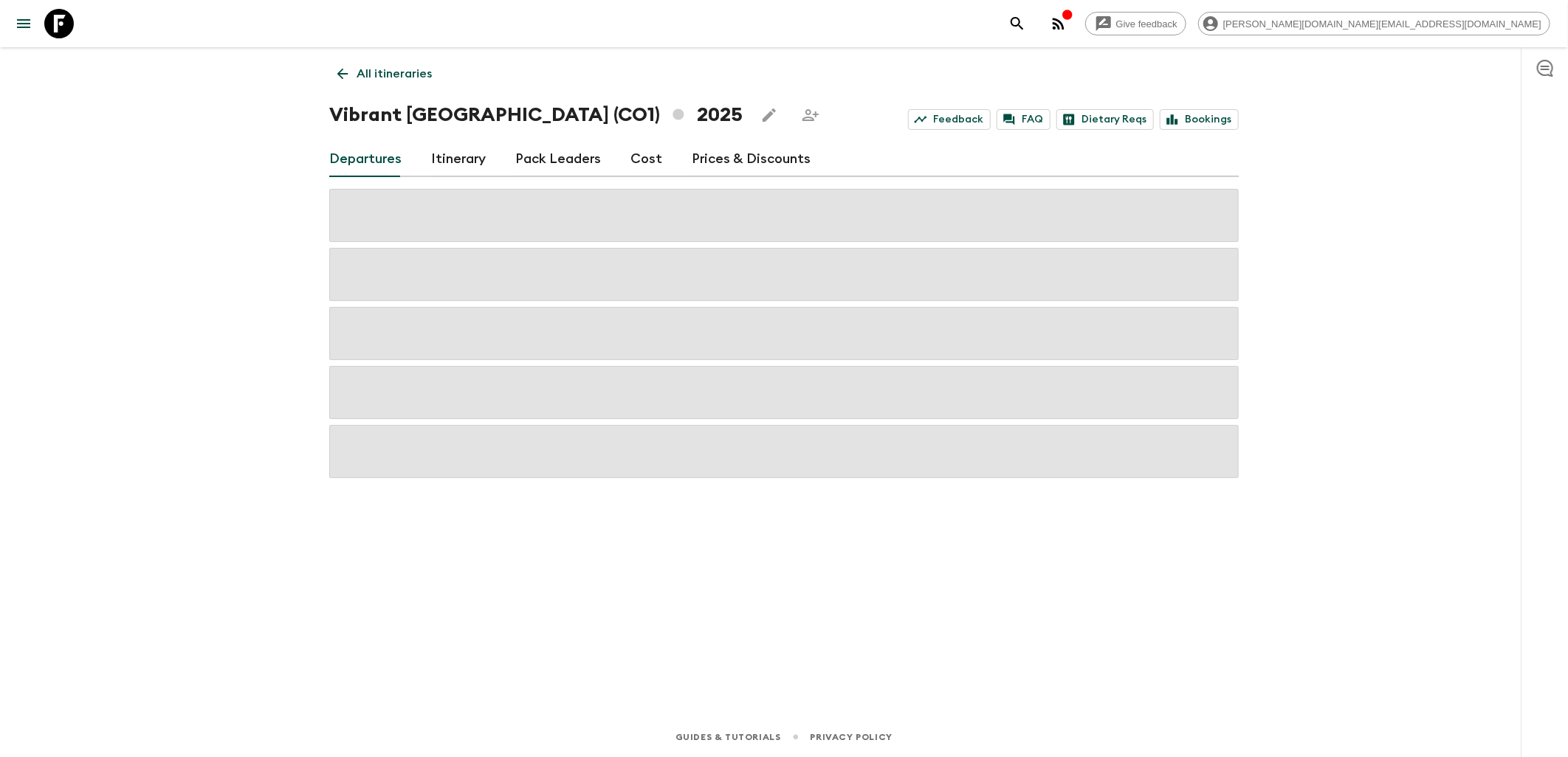
click at [558, 158] on link "Pack Leaders" at bounding box center [558, 158] width 86 height 35
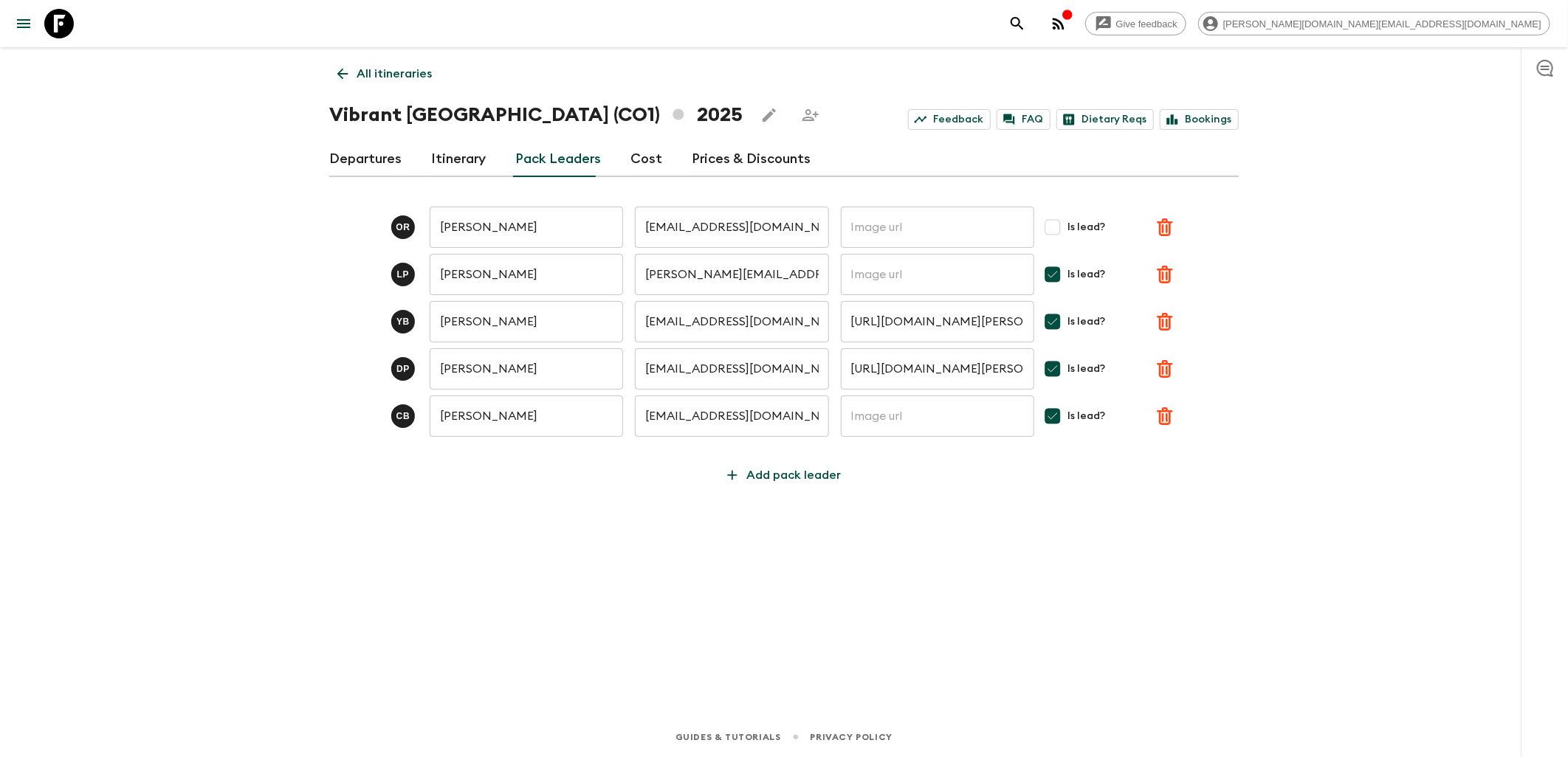
click at [709, 330] on input "[EMAIL_ADDRESS][DOMAIN_NAME]" at bounding box center [732, 322] width 194 height 42
click at [775, 589] on div "All itineraries Vibrant [GEOGRAPHIC_DATA] (CO1) 2025 Feedback FAQ Dietary Reqs …" at bounding box center [784, 361] width 945 height 628
drag, startPoint x: 63, startPoint y: 19, endPoint x: 282, endPoint y: 37, distance: 219.7
click at [63, 18] on icon at bounding box center [59, 24] width 30 height 30
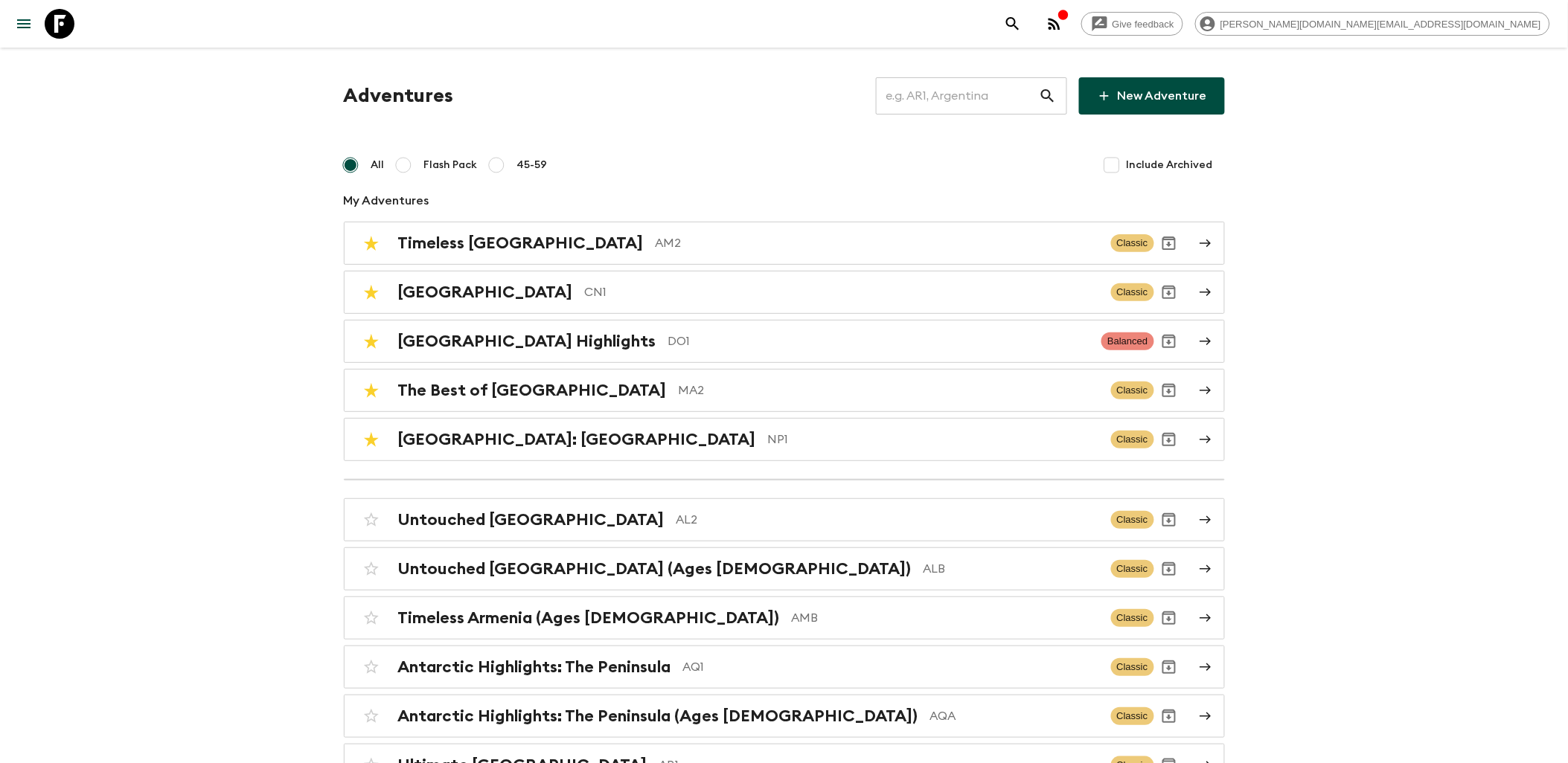
click at [963, 102] on input "text" at bounding box center [957, 96] width 163 height 42
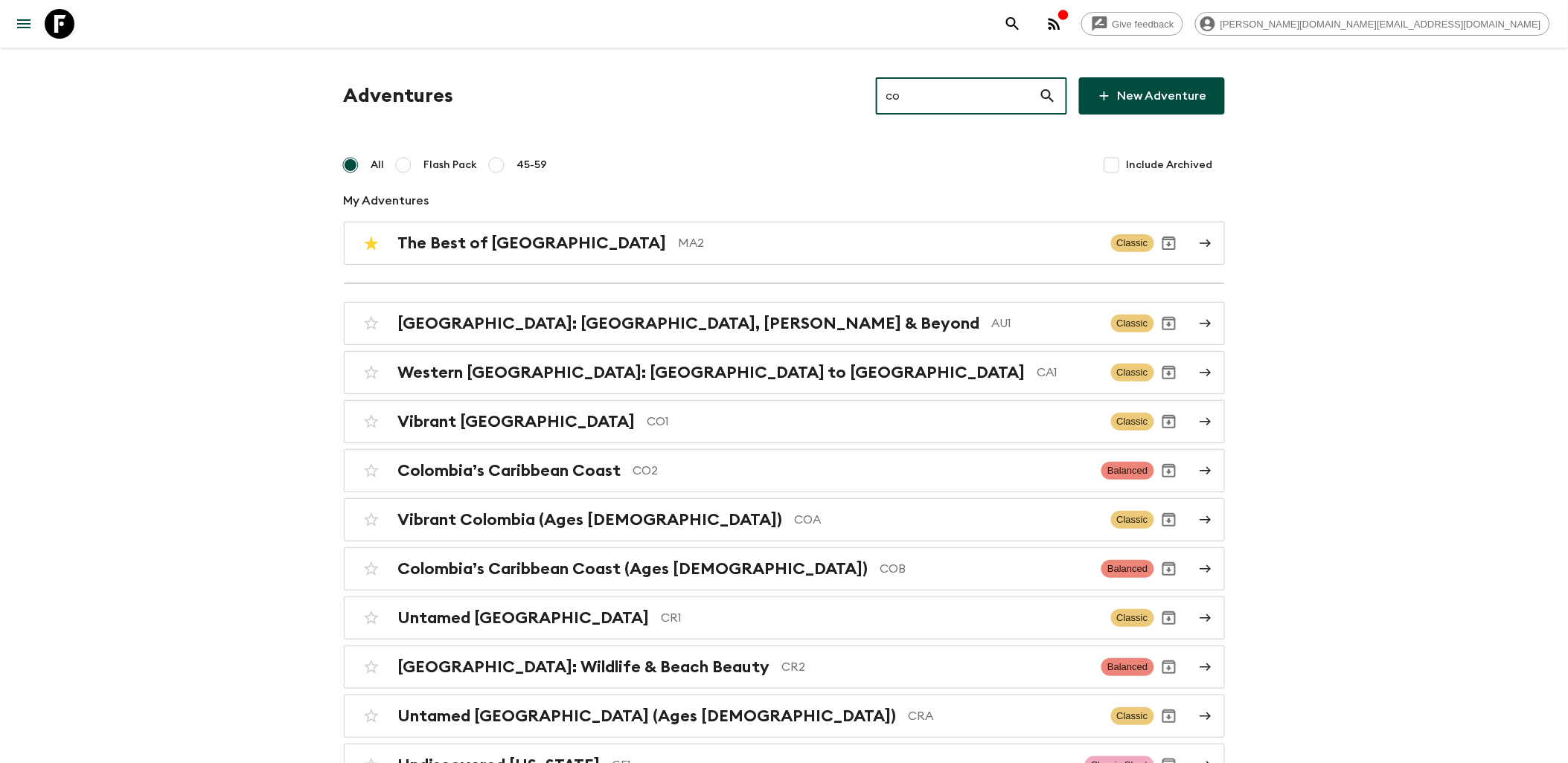
type input "co2"
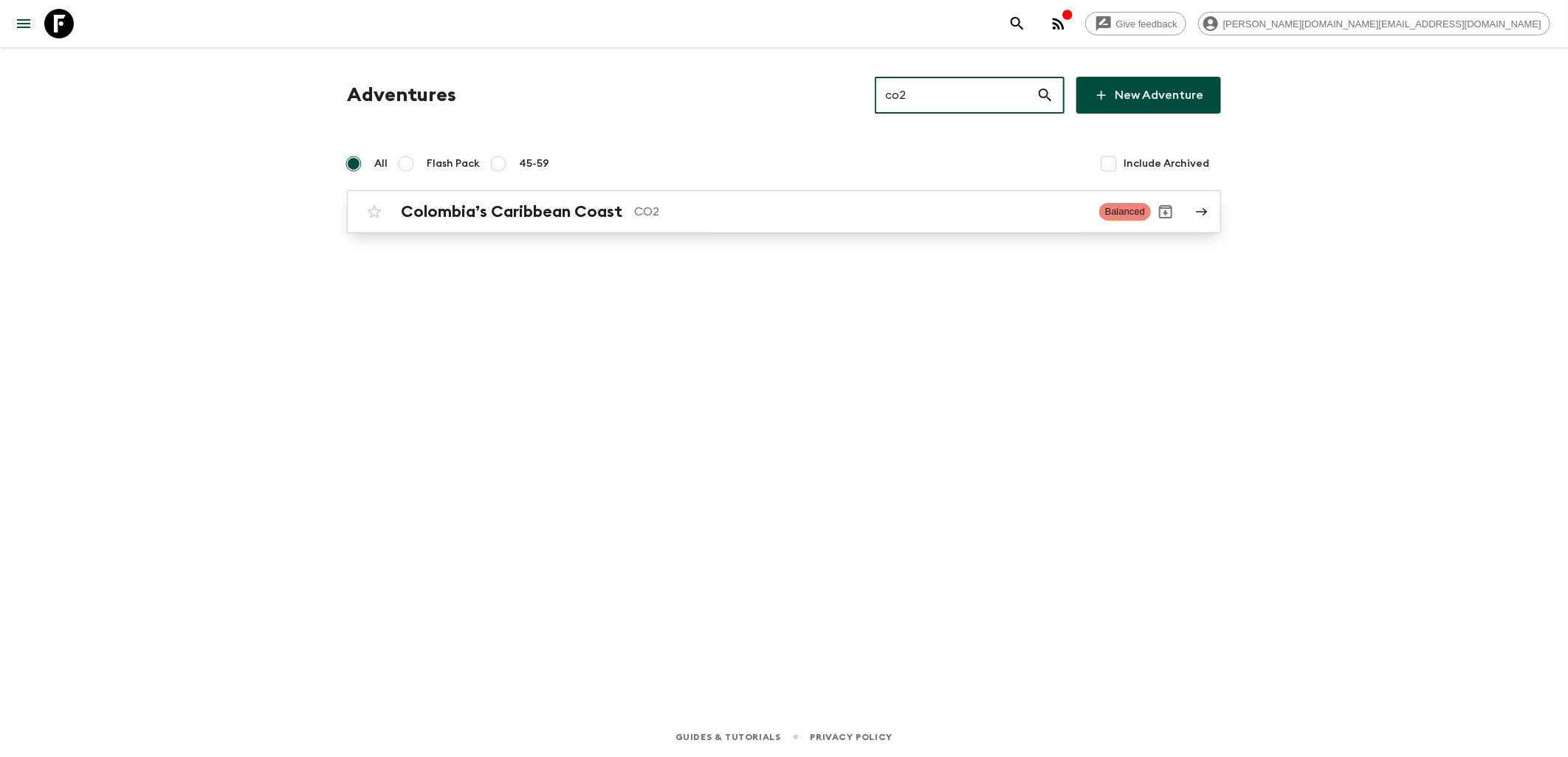
click at [585, 195] on link "Colombia’s Caribbean Coast CO2 Balanced" at bounding box center [784, 211] width 874 height 43
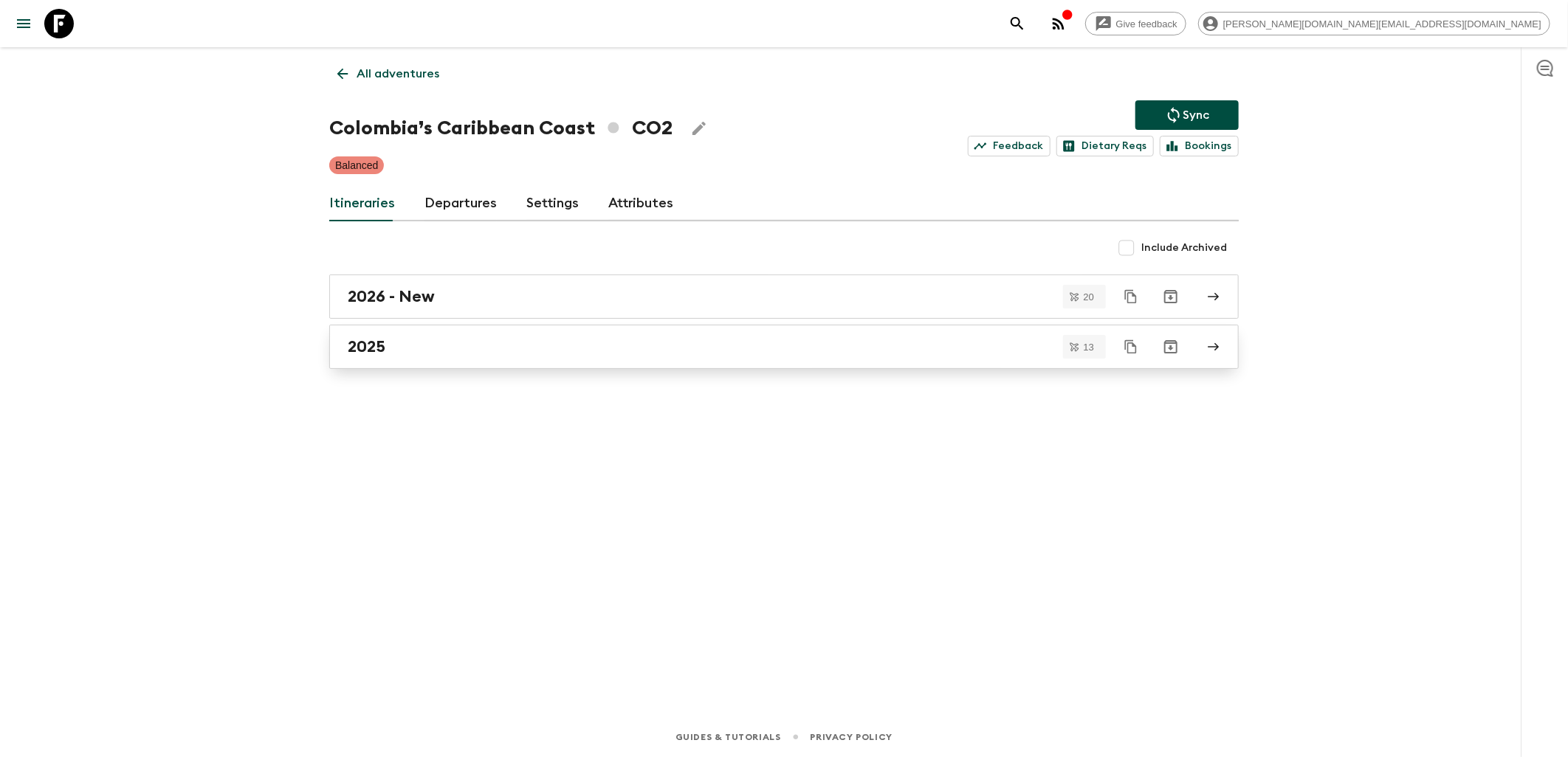
click at [436, 351] on div "2025" at bounding box center [770, 346] width 844 height 19
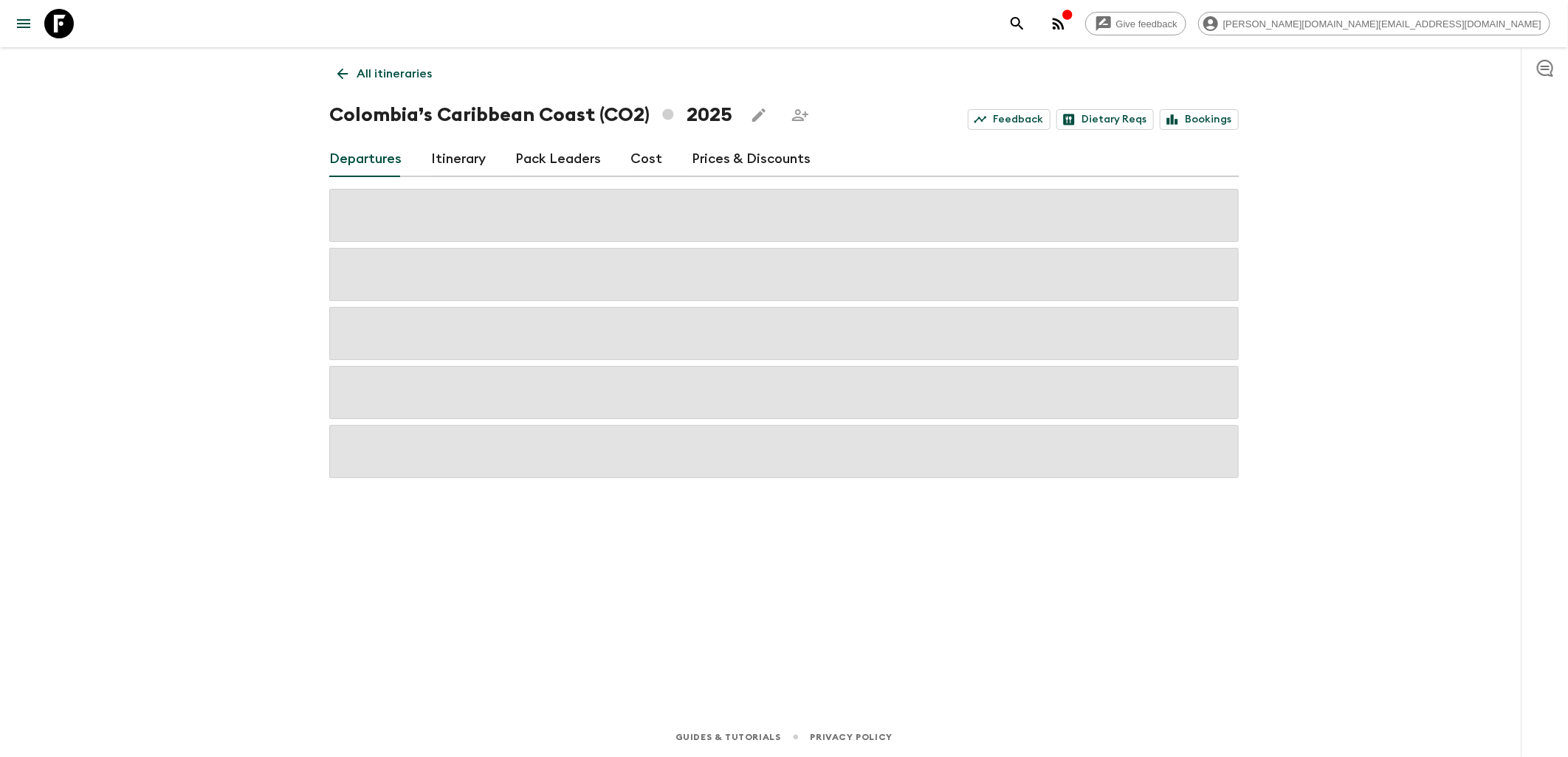
click at [566, 160] on link "Pack Leaders" at bounding box center [558, 158] width 86 height 35
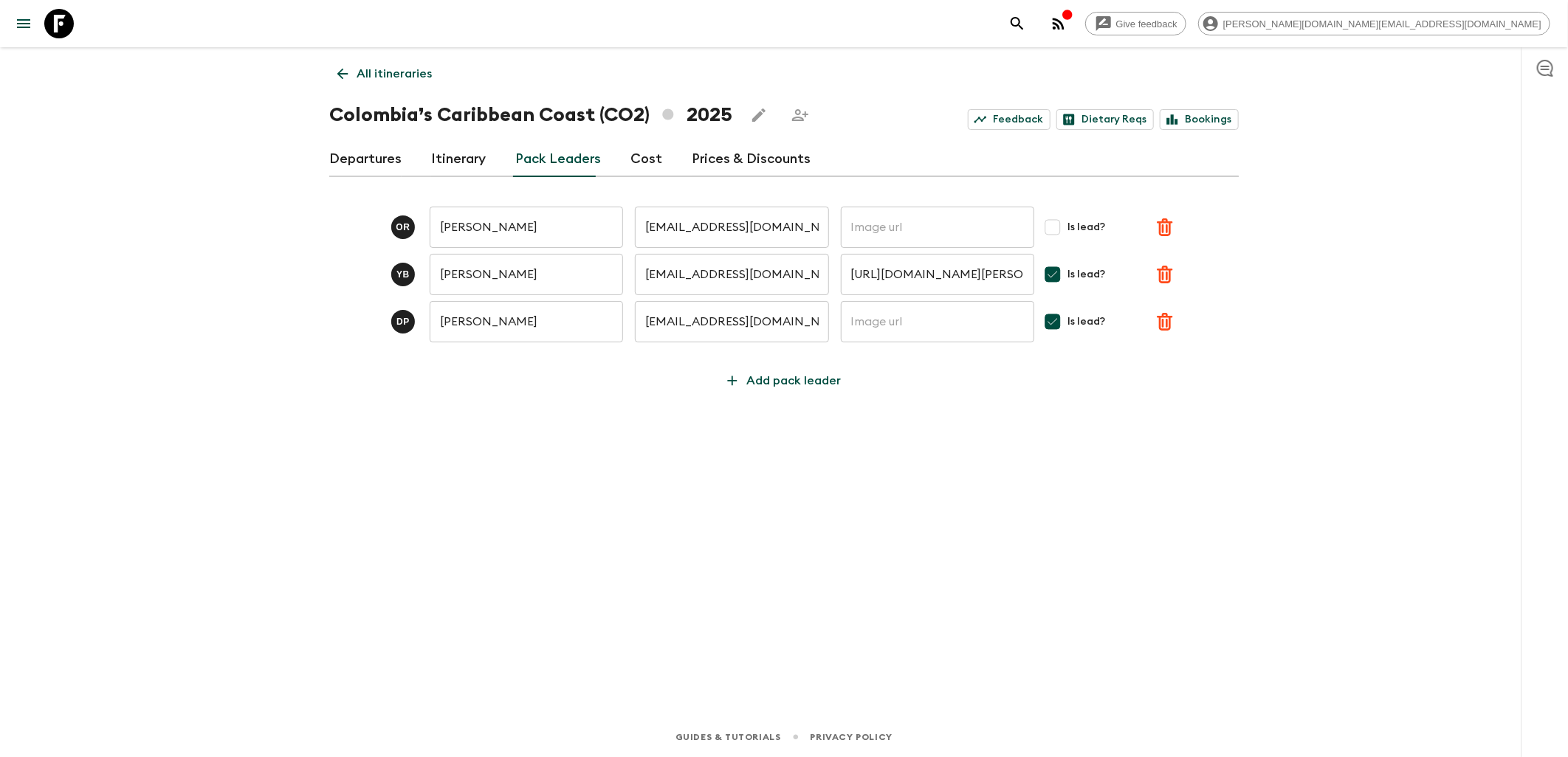
click at [342, 76] on icon at bounding box center [342, 74] width 16 height 16
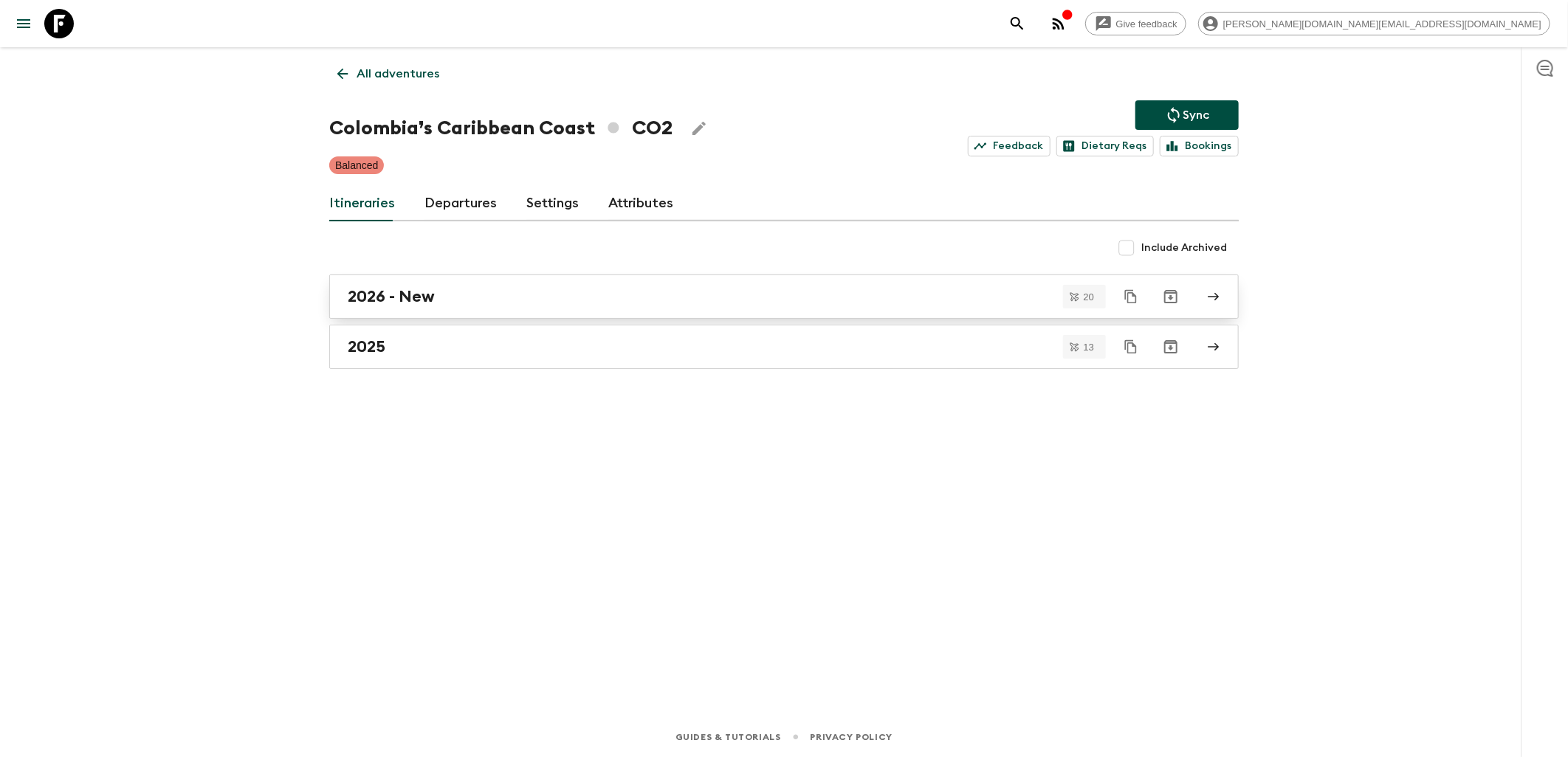
click at [440, 300] on div "2026 - New" at bounding box center [770, 296] width 844 height 19
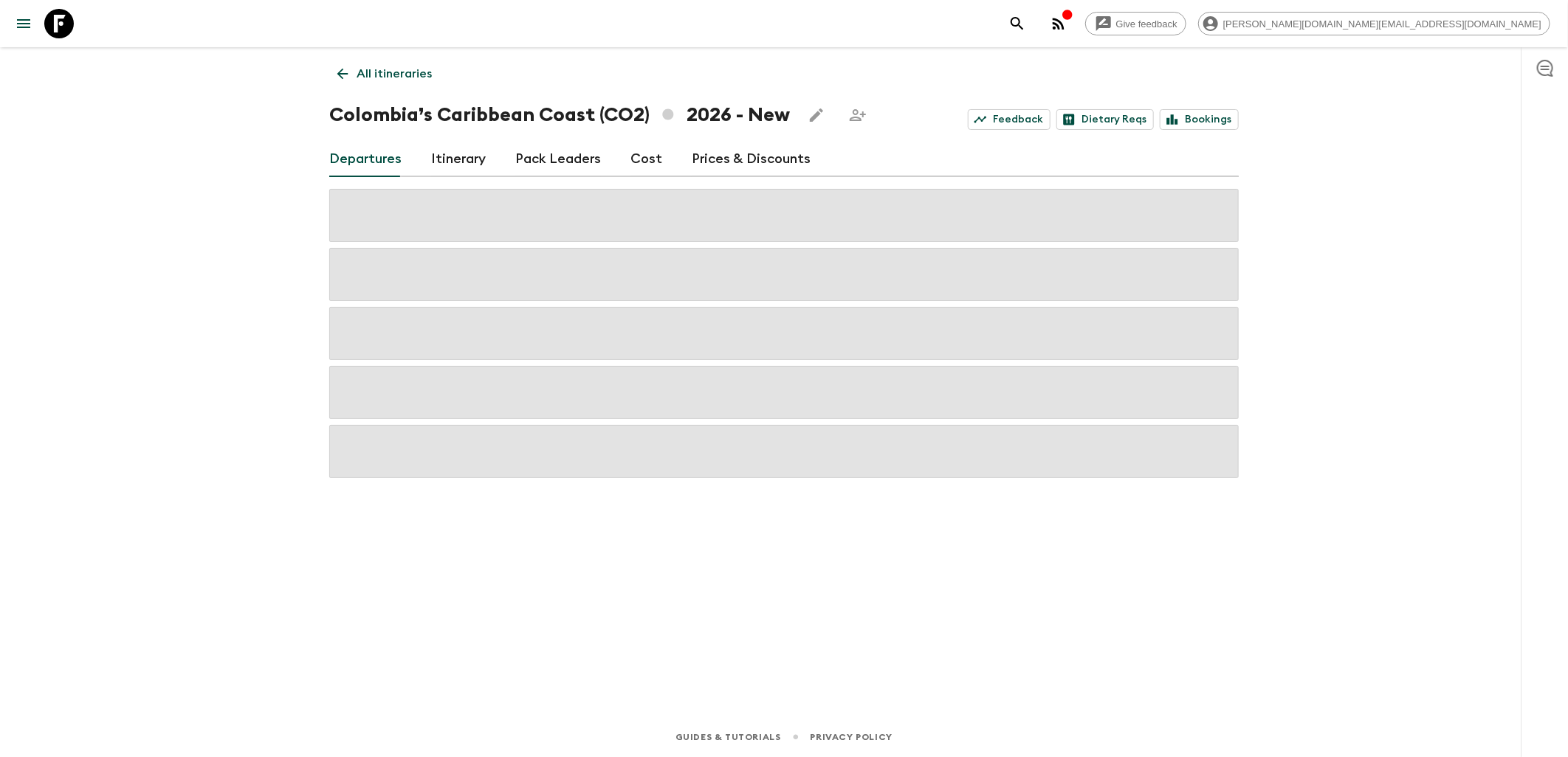
click at [528, 149] on link "Pack Leaders" at bounding box center [558, 158] width 86 height 35
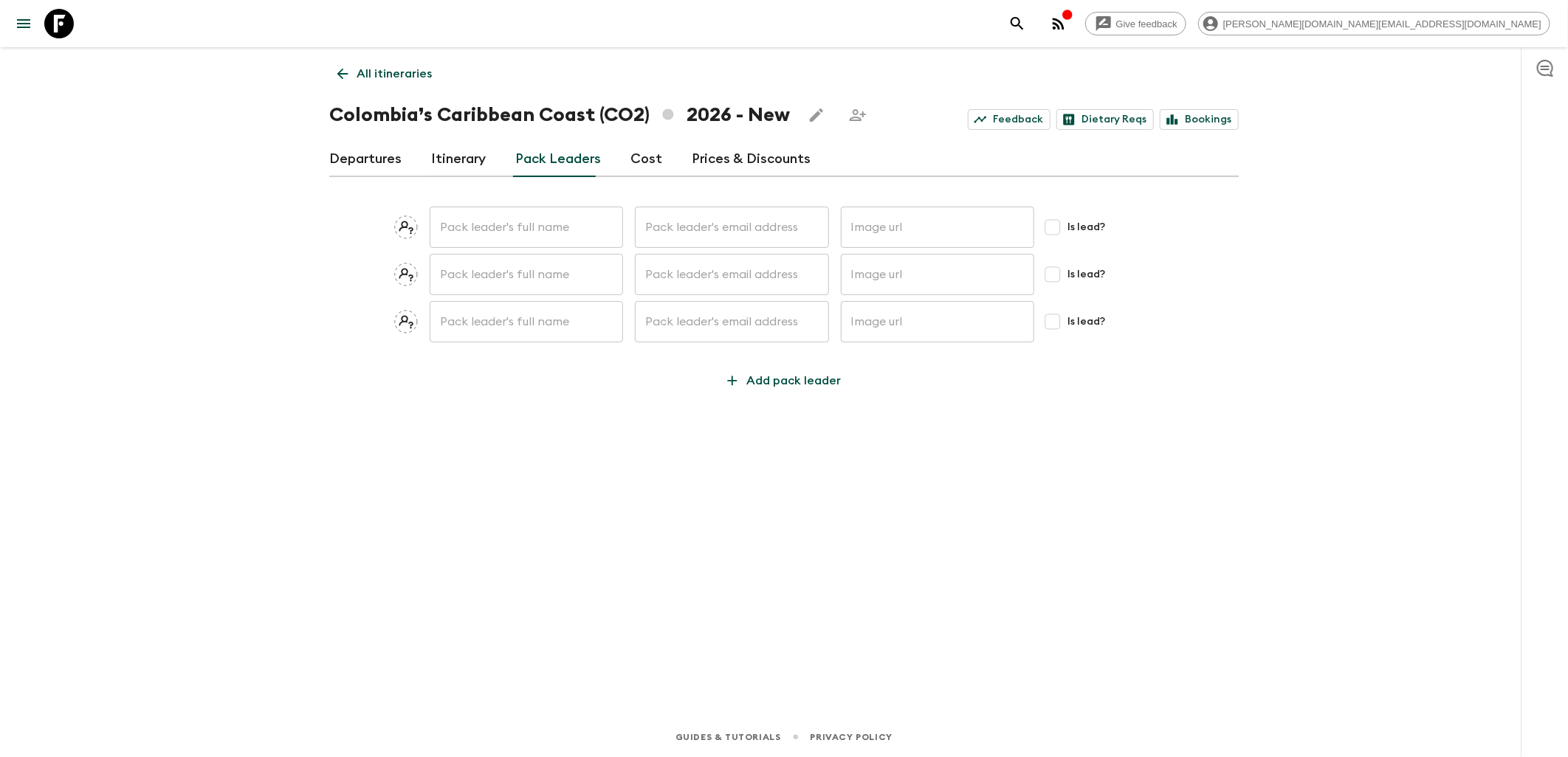
click at [337, 71] on icon at bounding box center [342, 74] width 16 height 16
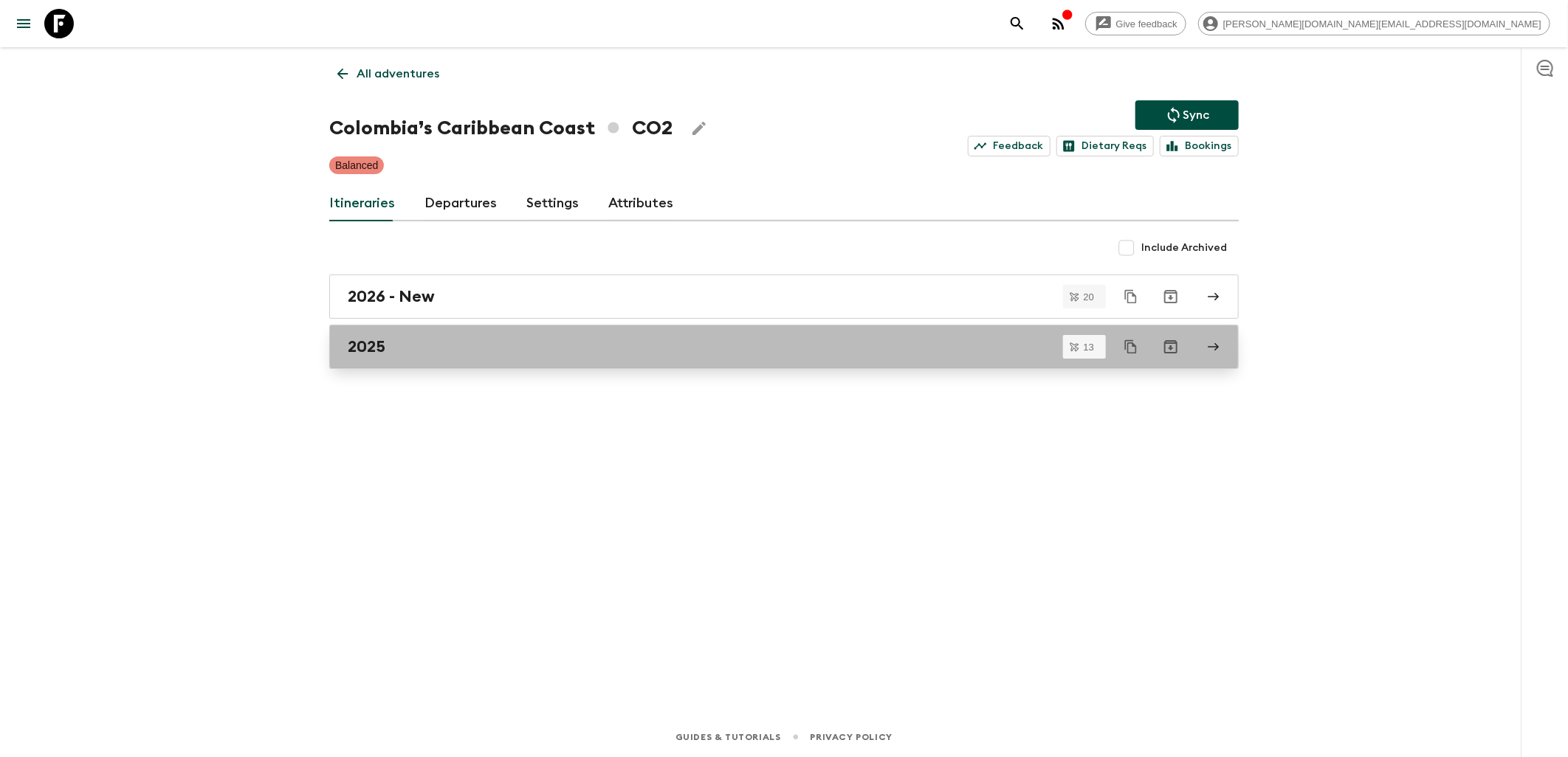
click at [437, 350] on div "2025" at bounding box center [770, 346] width 844 height 19
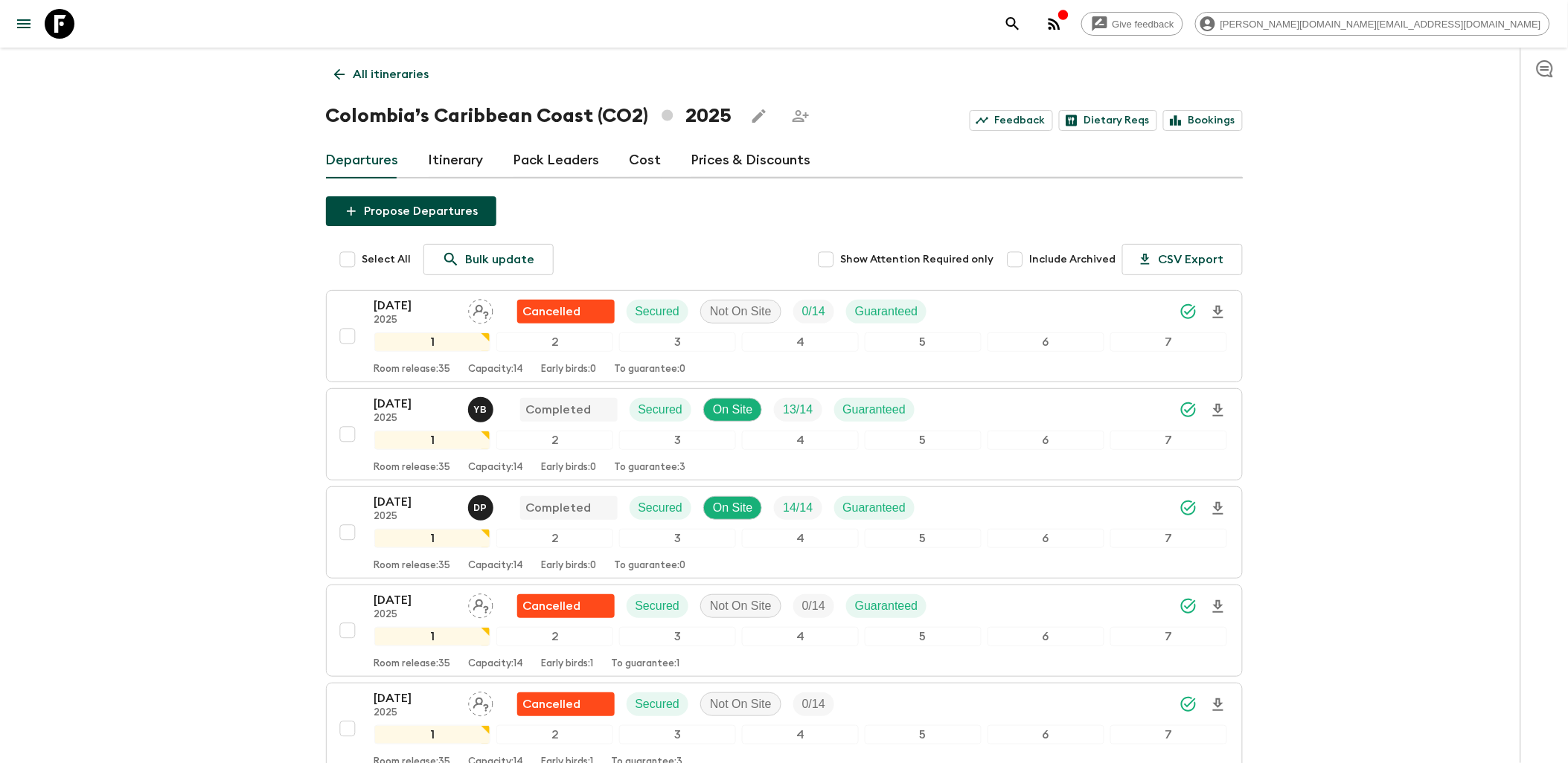
click at [564, 162] on link "Pack Leaders" at bounding box center [556, 160] width 87 height 36
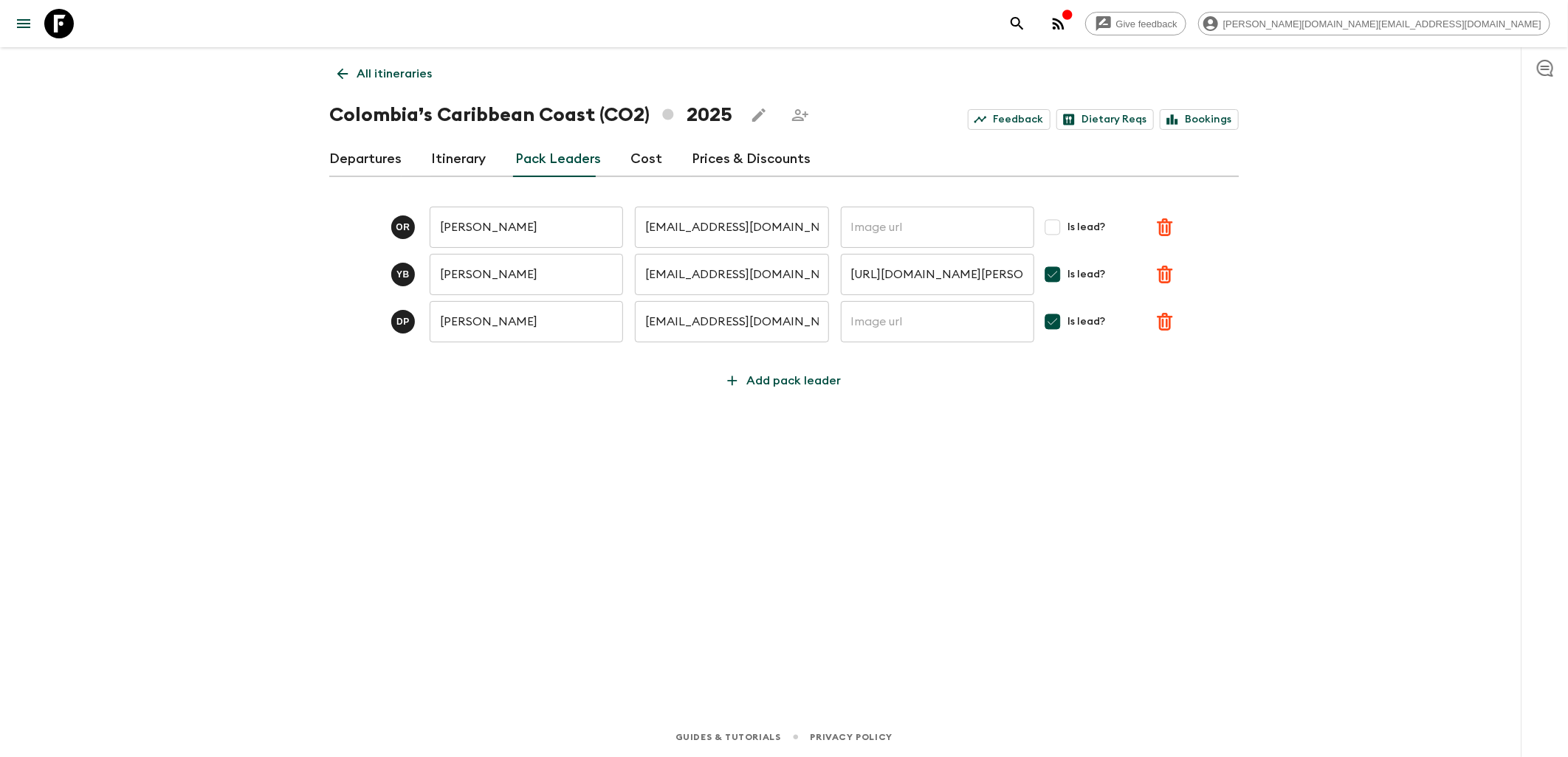
click at [655, 272] on input "[EMAIL_ADDRESS][DOMAIN_NAME]" at bounding box center [732, 274] width 194 height 42
click at [749, 522] on div "All itineraries Colombia’s Caribbean Coast (CO2) 2025 Feedback Dietary Reqs Boo…" at bounding box center [784, 361] width 945 height 628
